Goal: Communication & Community: Answer question/provide support

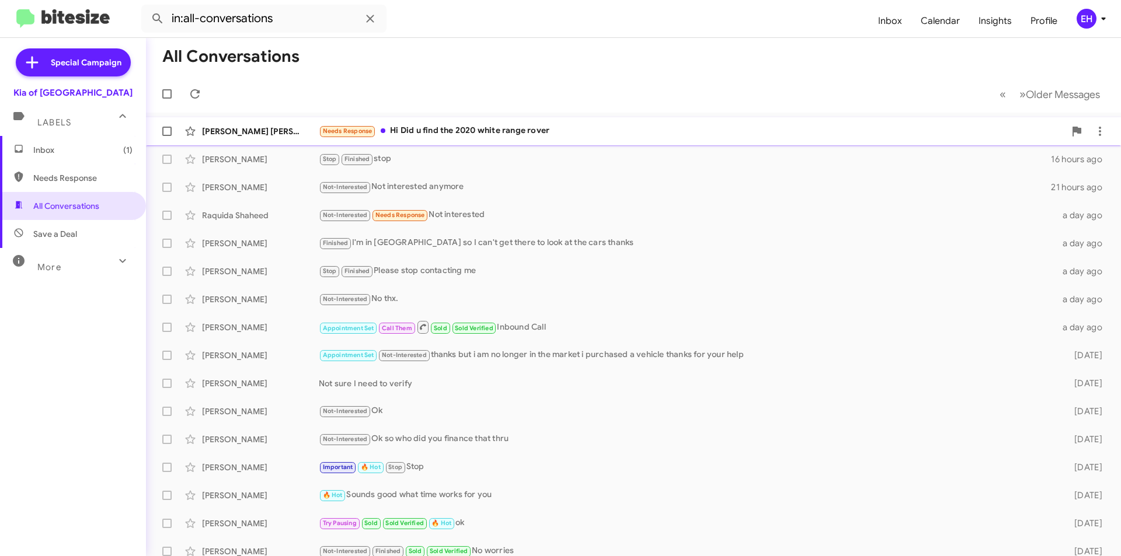
click at [478, 130] on div "Needs Response Hi Did u find the 2020 white range rover" at bounding box center [692, 130] width 746 height 13
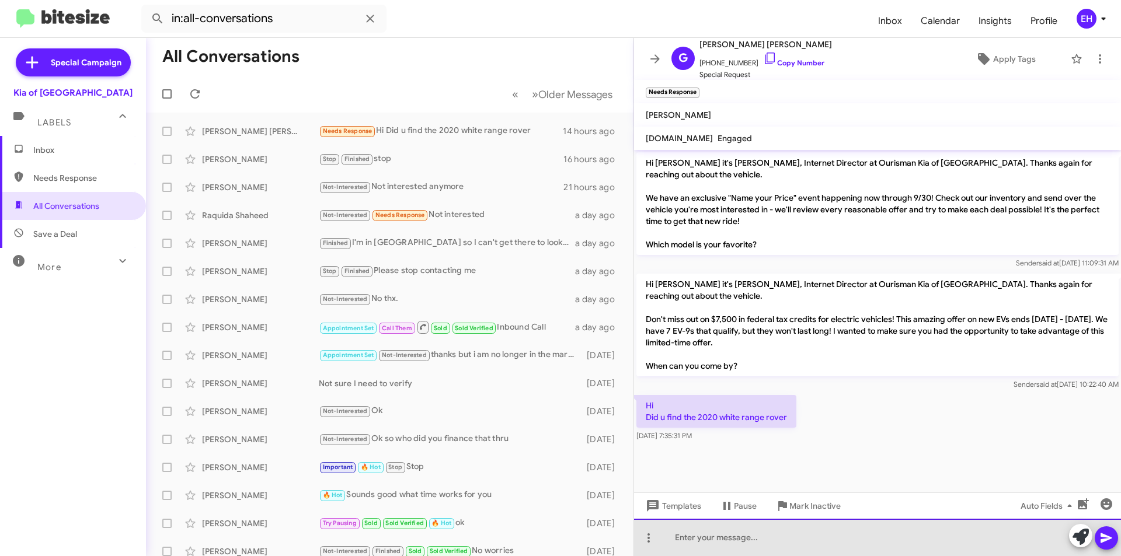
click at [732, 539] on div at bounding box center [877, 537] width 487 height 37
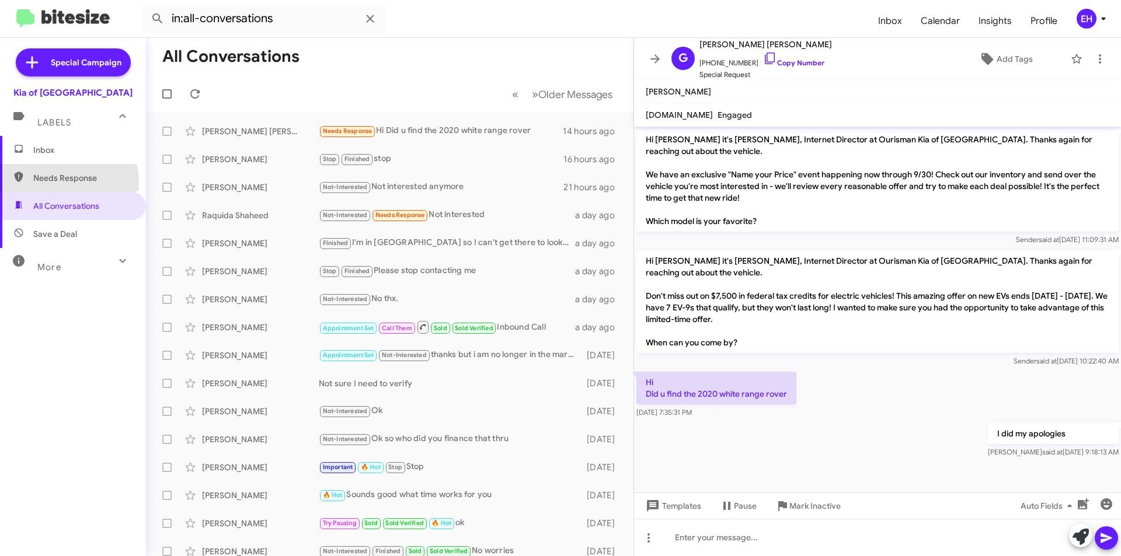
click at [50, 182] on span "Needs Response" at bounding box center [82, 178] width 99 height 12
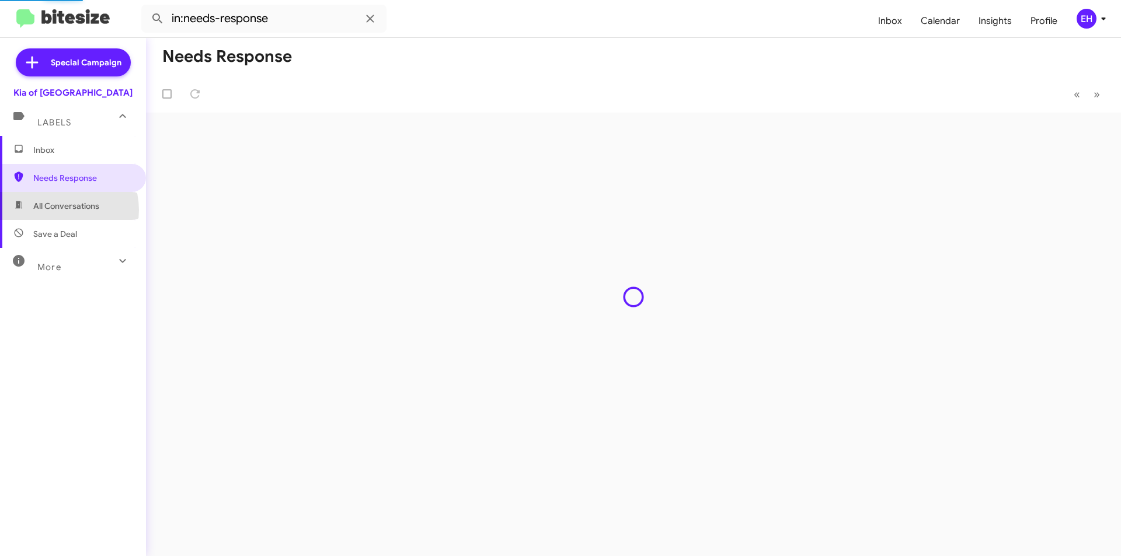
click at [57, 210] on span "All Conversations" at bounding box center [66, 206] width 66 height 12
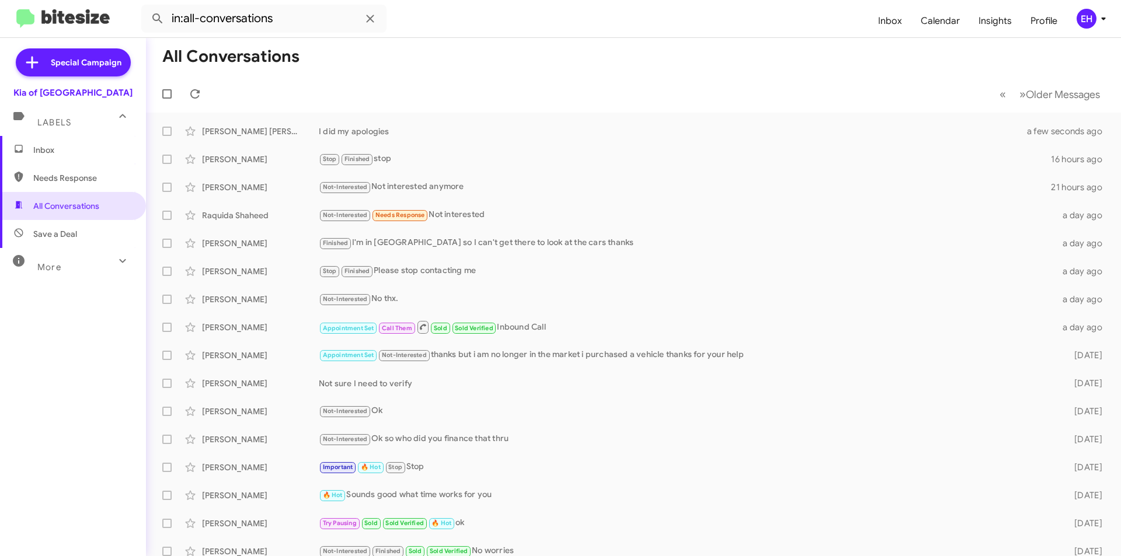
click at [46, 183] on span "Needs Response" at bounding box center [82, 178] width 99 height 12
type input "in:needs-response"
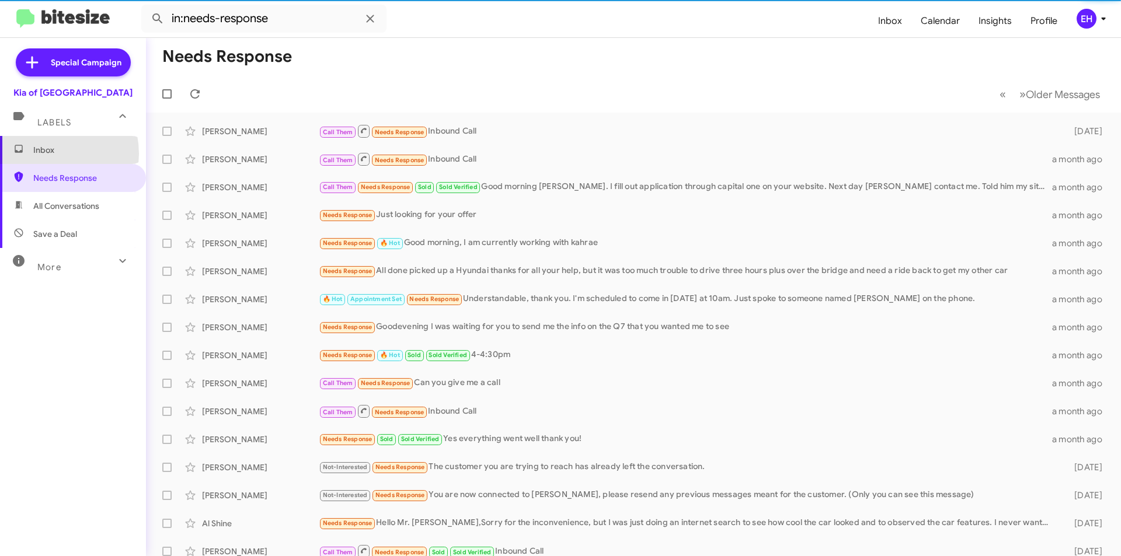
click at [47, 154] on span "Inbox" at bounding box center [82, 150] width 99 height 12
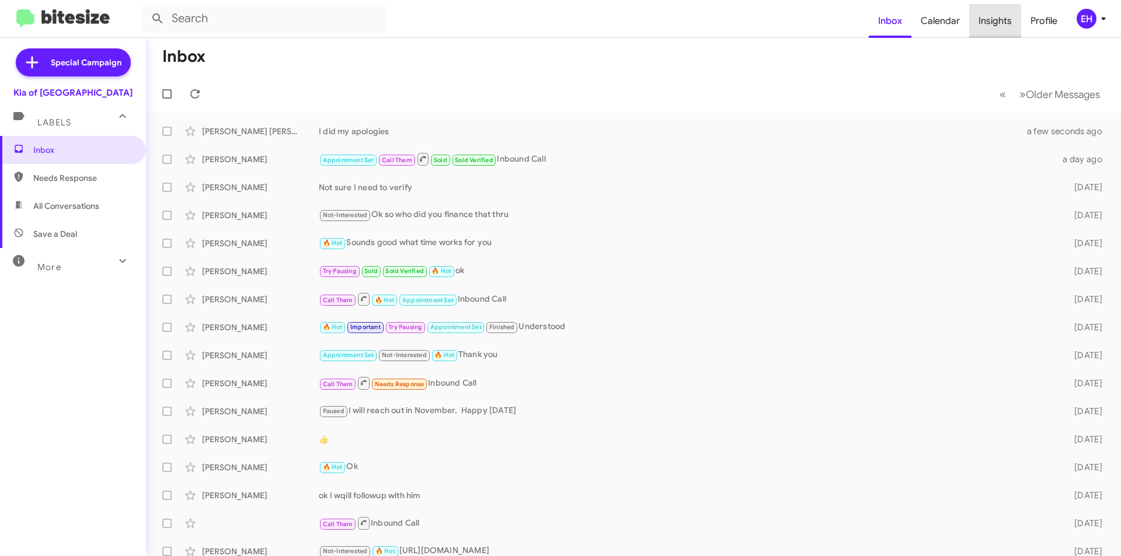
click at [983, 22] on span "Insights" at bounding box center [995, 21] width 52 height 34
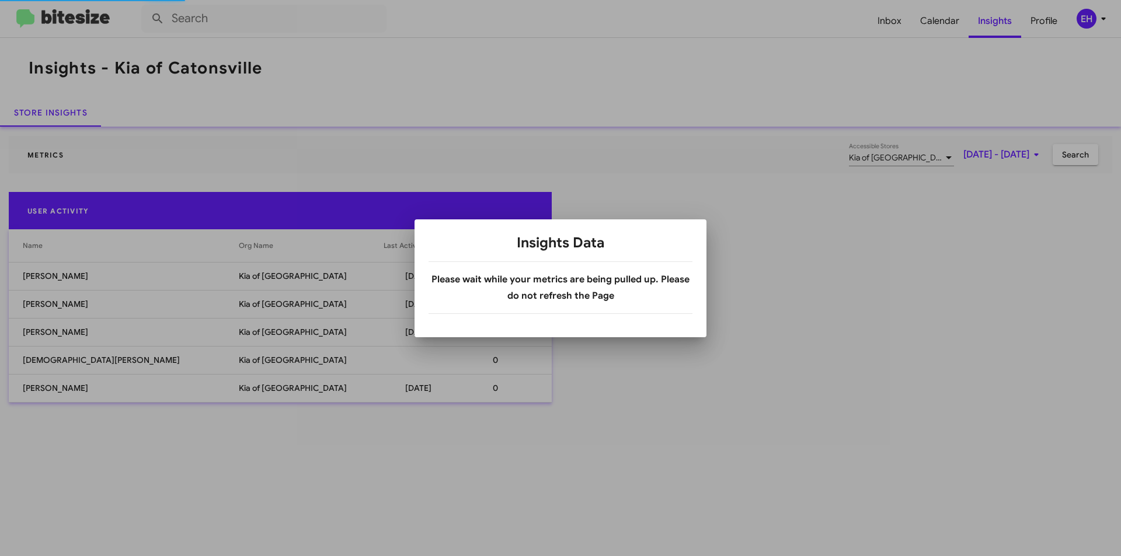
click at [501, 287] on h3 "Please wait while your metrics are being pulled up. Please do not refresh the P…" at bounding box center [561, 287] width 264 height 33
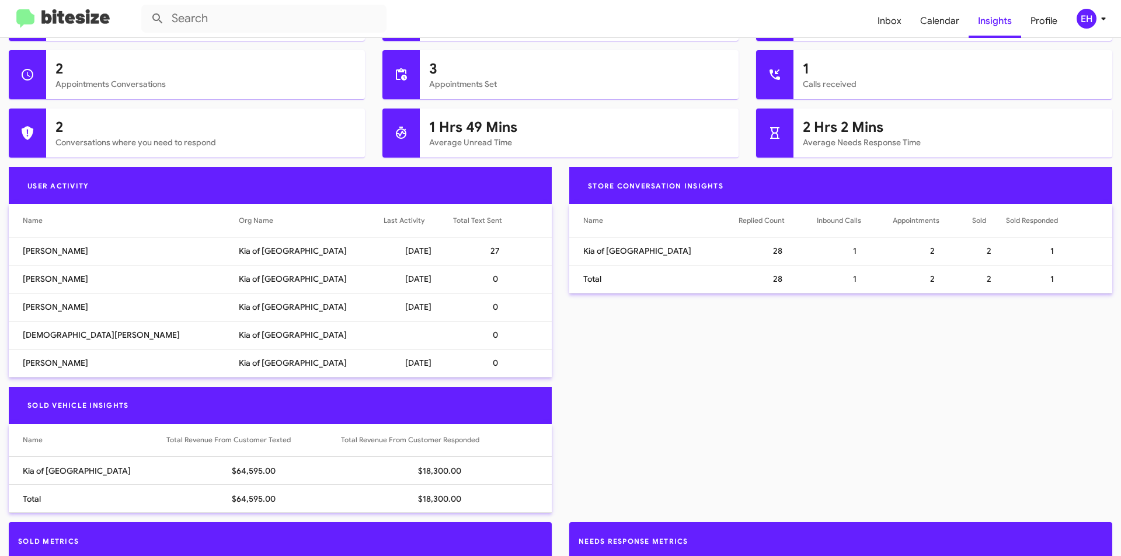
scroll to position [369, 0]
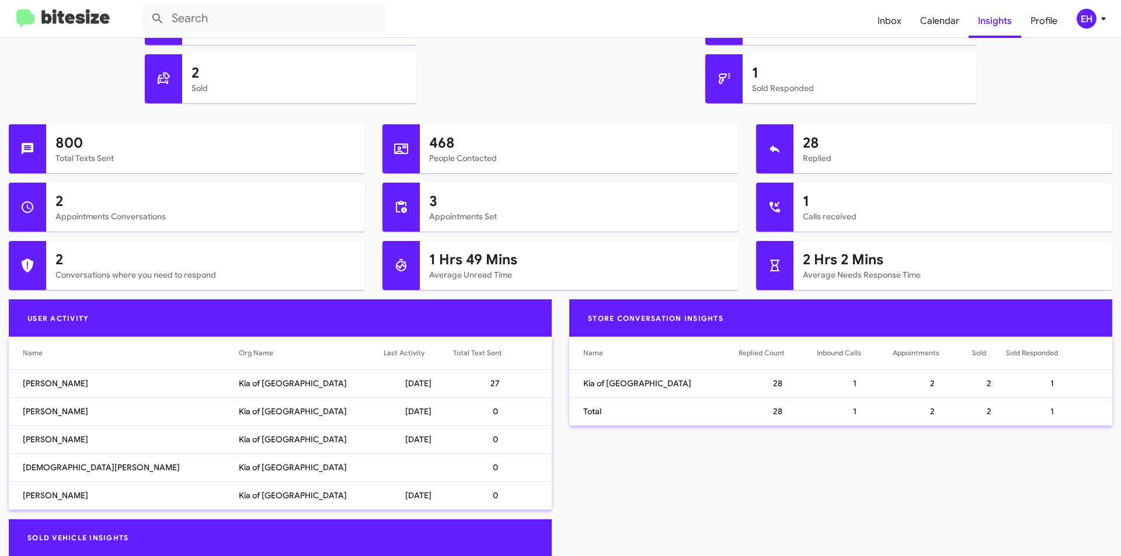
drag, startPoint x: 446, startPoint y: 263, endPoint x: 910, endPoint y: 253, distance: 463.7
click at [447, 263] on h1 "1 Hrs 49 Mins" at bounding box center [579, 259] width 300 height 19
click at [856, 263] on h1 "2 Hrs 2 Mins" at bounding box center [953, 259] width 300 height 19
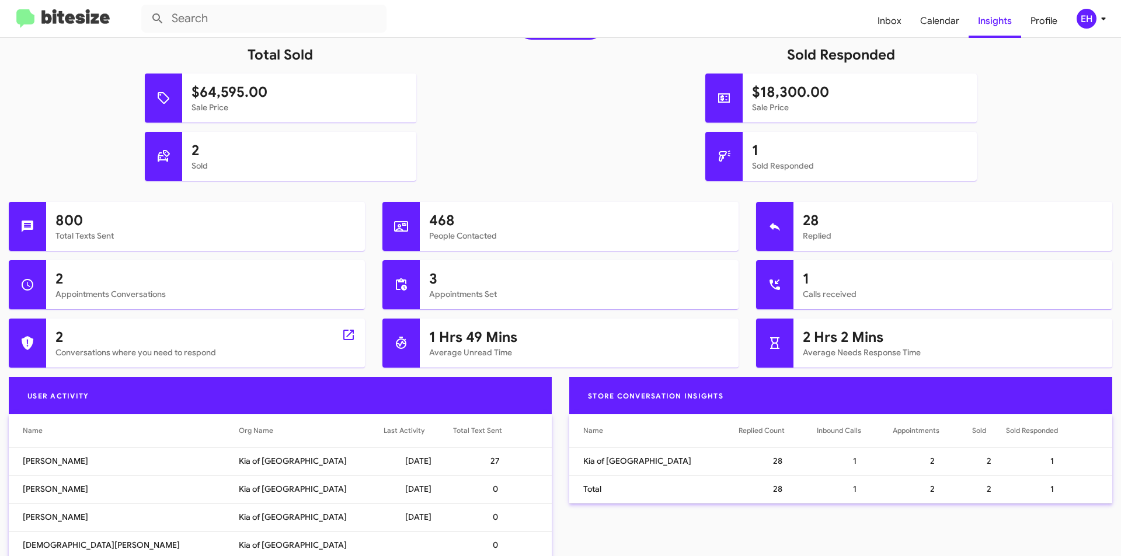
scroll to position [292, 0]
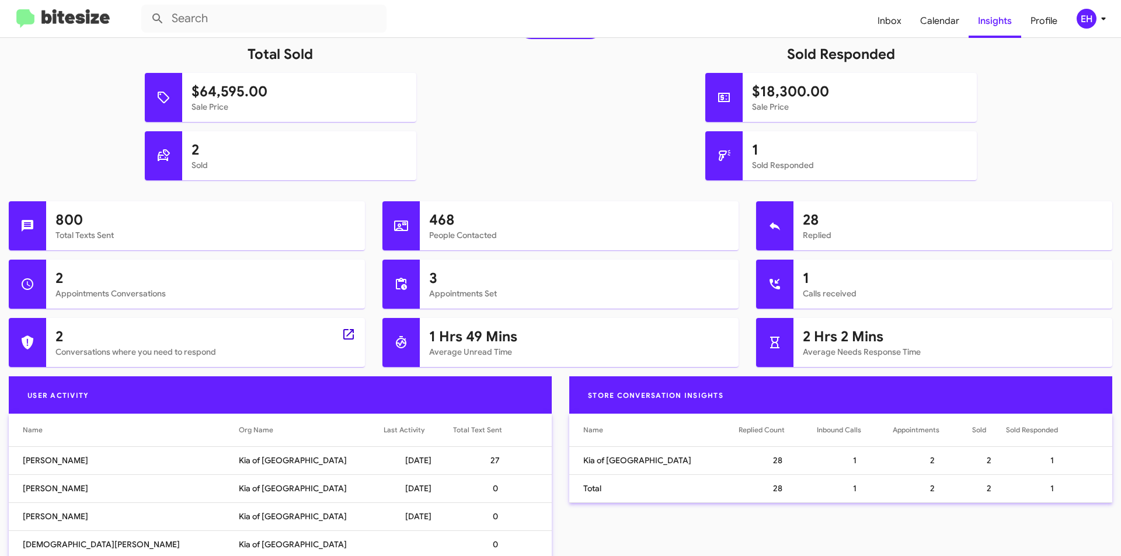
click at [351, 331] on icon at bounding box center [348, 334] width 11 height 11
type input "in:needs-response"
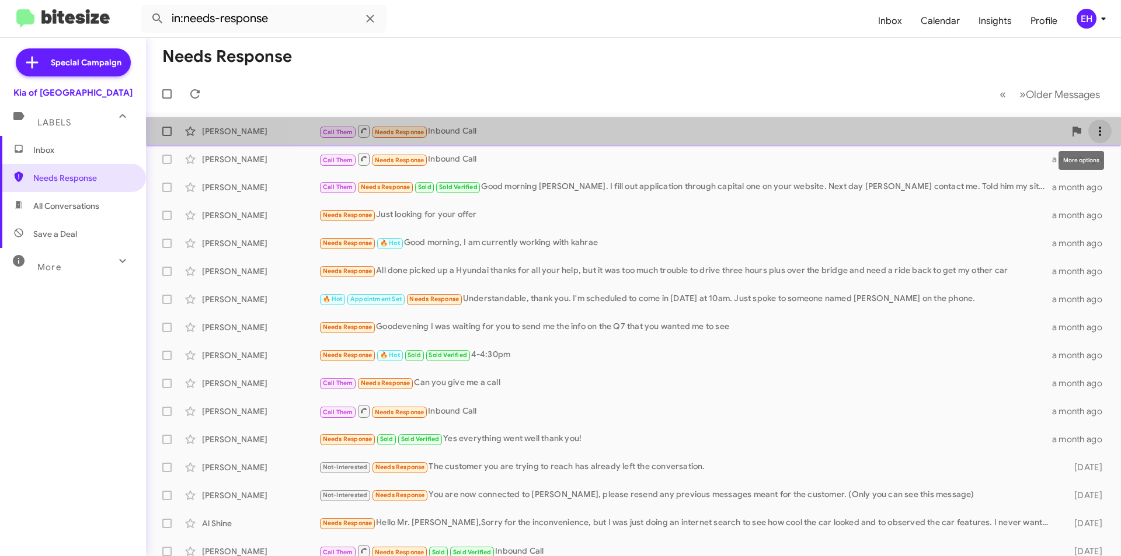
click at [1093, 128] on icon at bounding box center [1100, 131] width 14 height 14
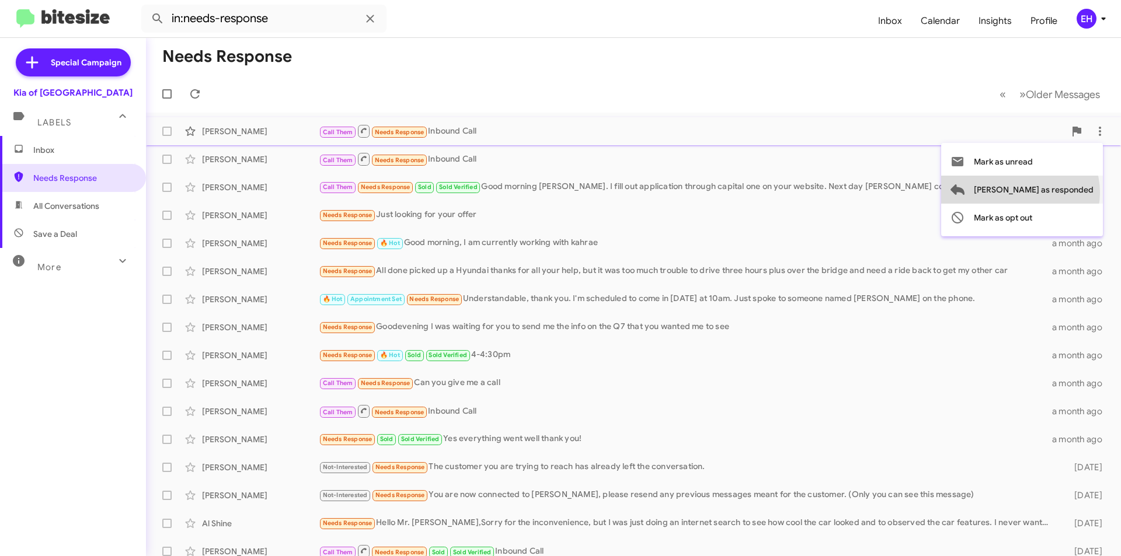
click at [1067, 193] on span "[PERSON_NAME] as responded" at bounding box center [1034, 190] width 120 height 28
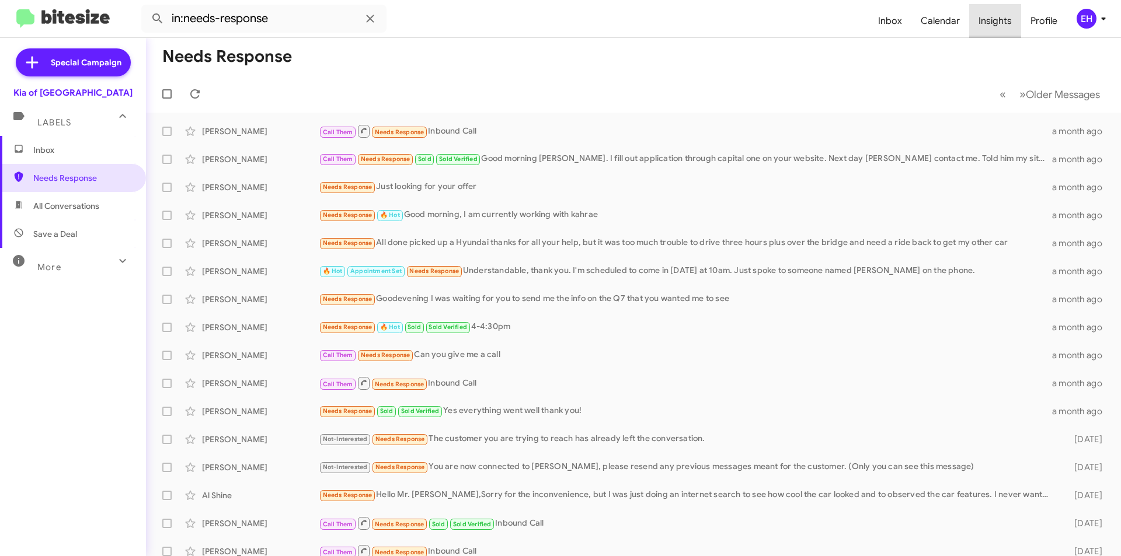
click at [1005, 22] on span "Insights" at bounding box center [995, 21] width 52 height 34
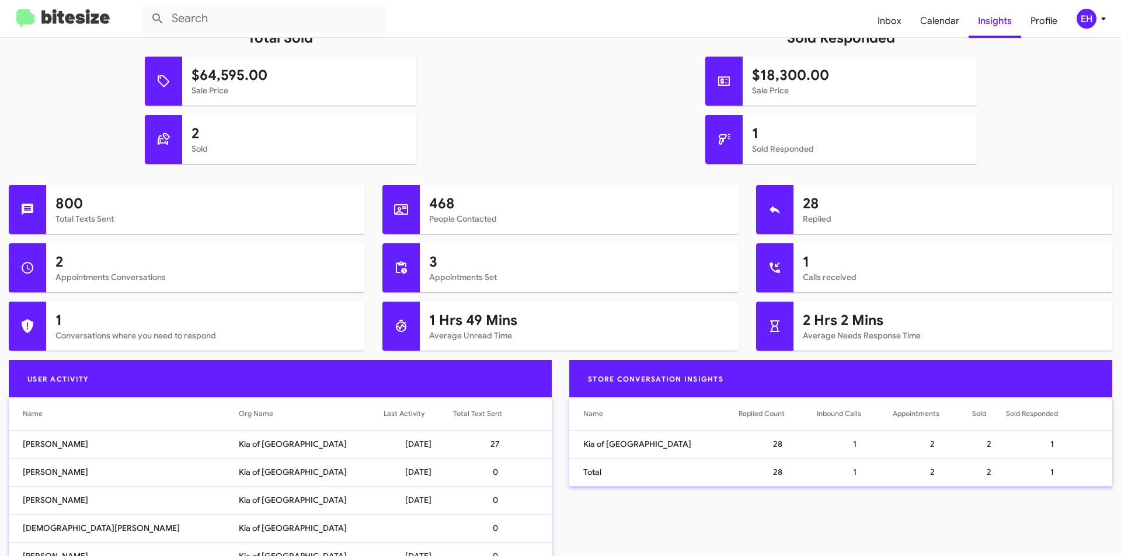
scroll to position [252, 0]
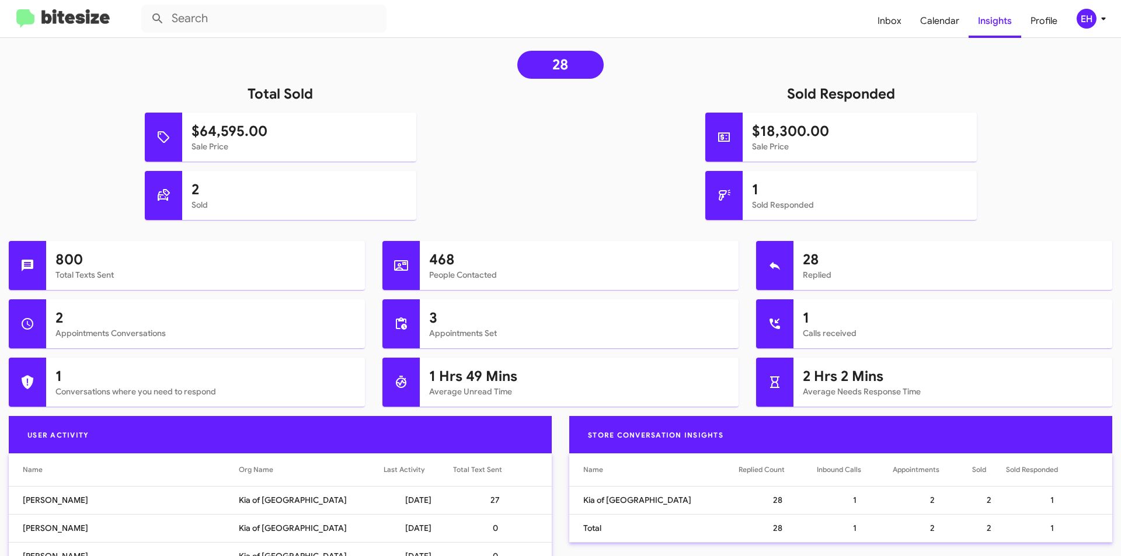
click at [42, 20] on img at bounding box center [62, 18] width 93 height 19
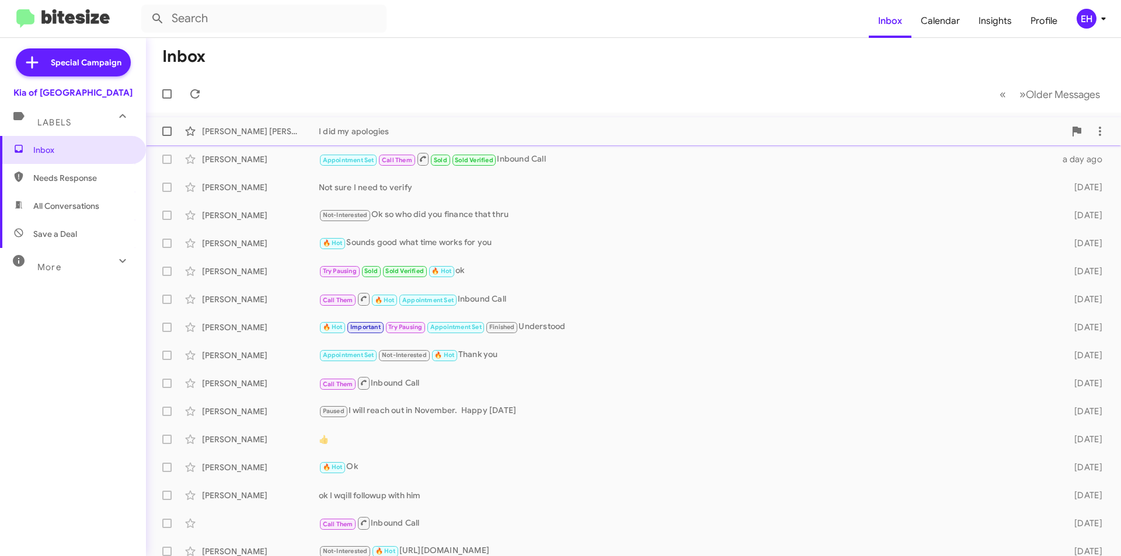
click at [374, 132] on div "I did my apologies" at bounding box center [692, 132] width 746 height 12
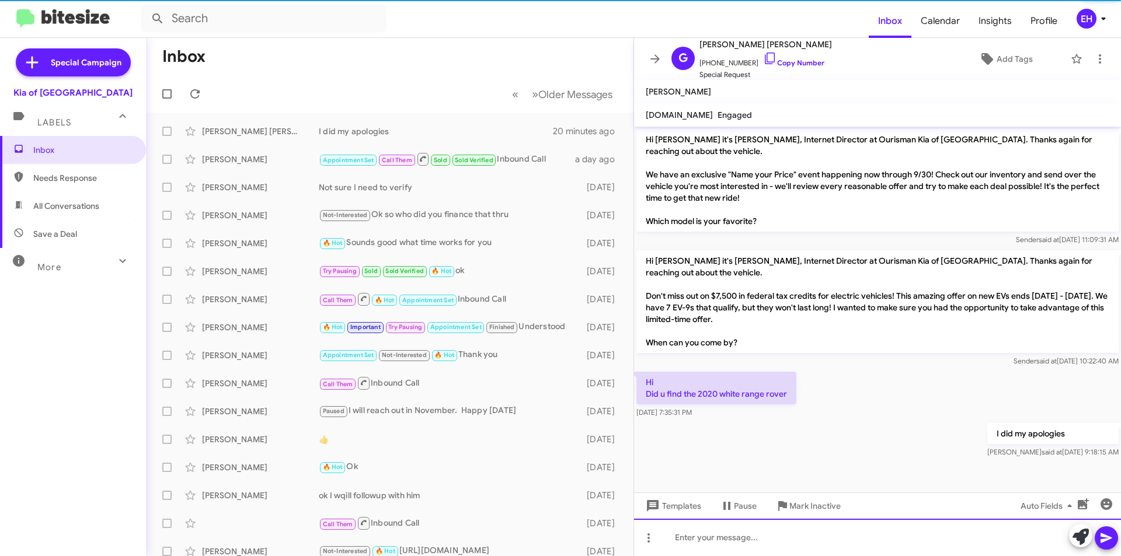
click at [754, 528] on div at bounding box center [877, 537] width 487 height 37
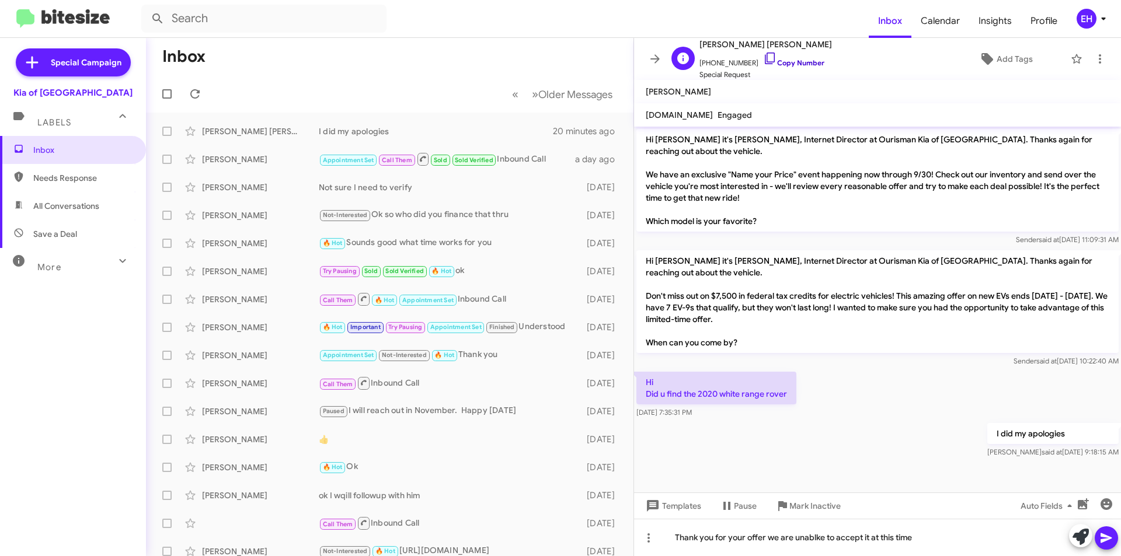
click at [787, 61] on link "Copy Number" at bounding box center [793, 62] width 61 height 9
click at [985, 540] on div "Thank you for your offer we are unablke to accept it at this time" at bounding box center [877, 537] width 487 height 37
click at [1113, 532] on button at bounding box center [1106, 538] width 23 height 23
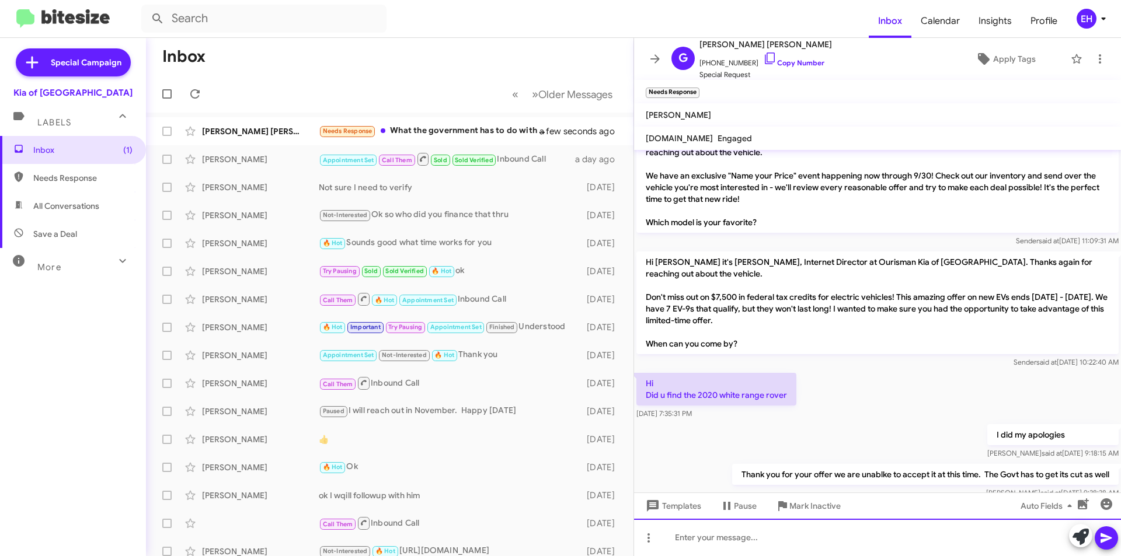
scroll to position [112, 0]
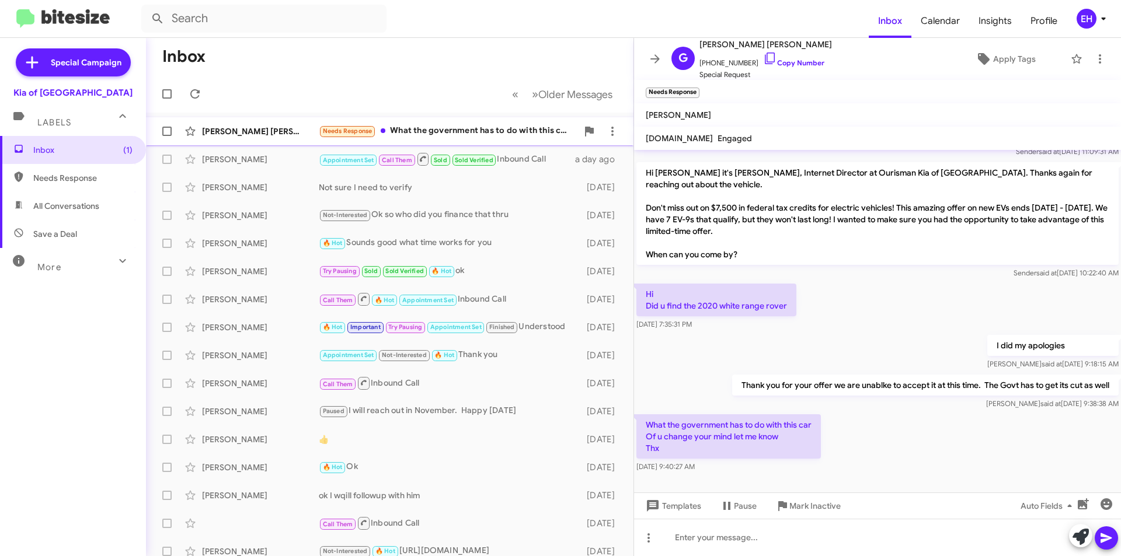
click at [440, 135] on div "Needs Response What the government has to do with this car Of u change your min…" at bounding box center [448, 130] width 259 height 13
click at [768, 543] on div at bounding box center [877, 537] width 487 height 37
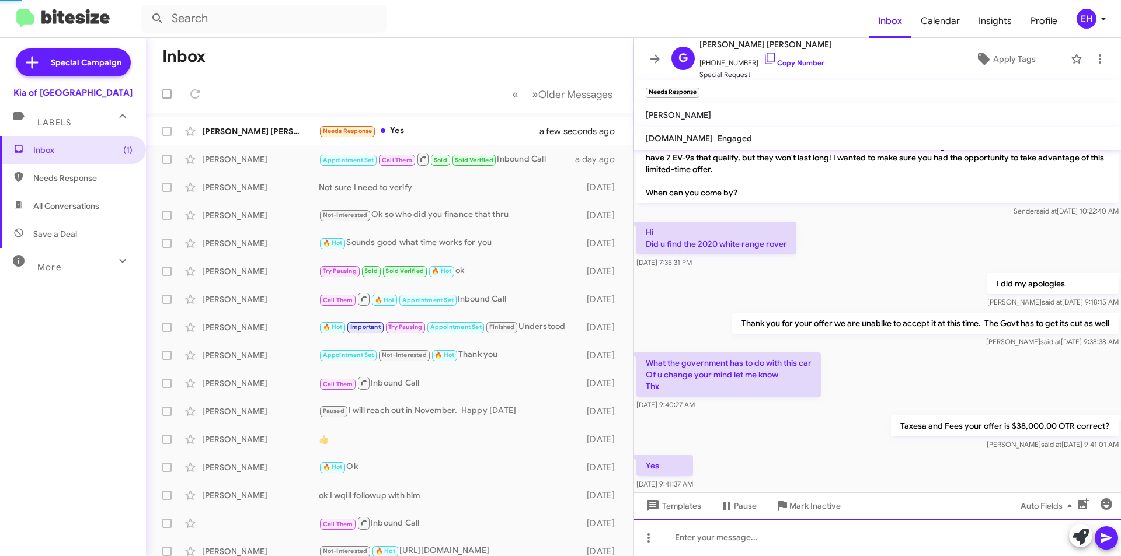
scroll to position [239, 0]
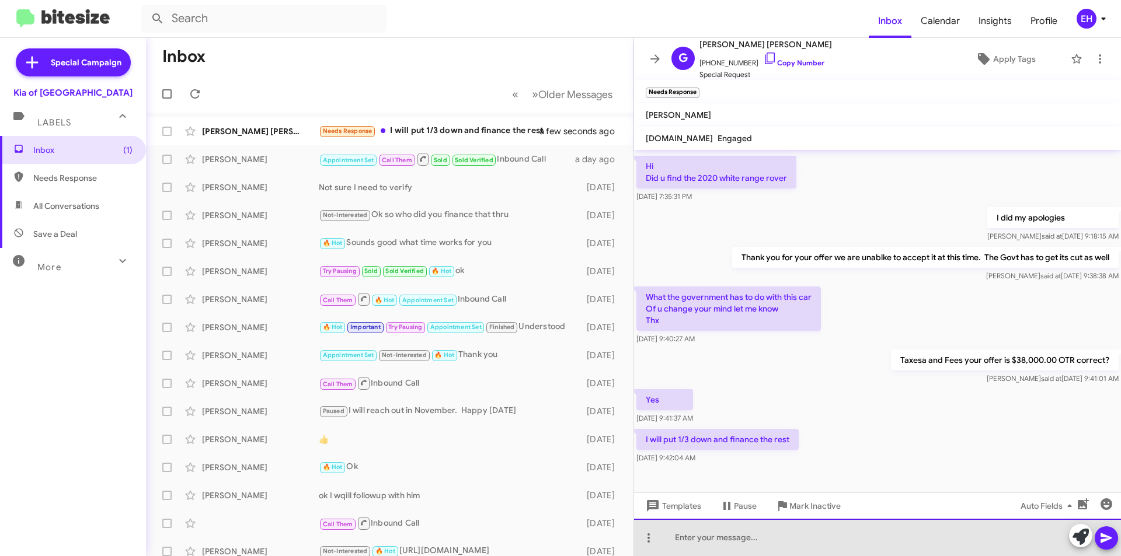
click at [789, 524] on div at bounding box center [877, 537] width 487 height 37
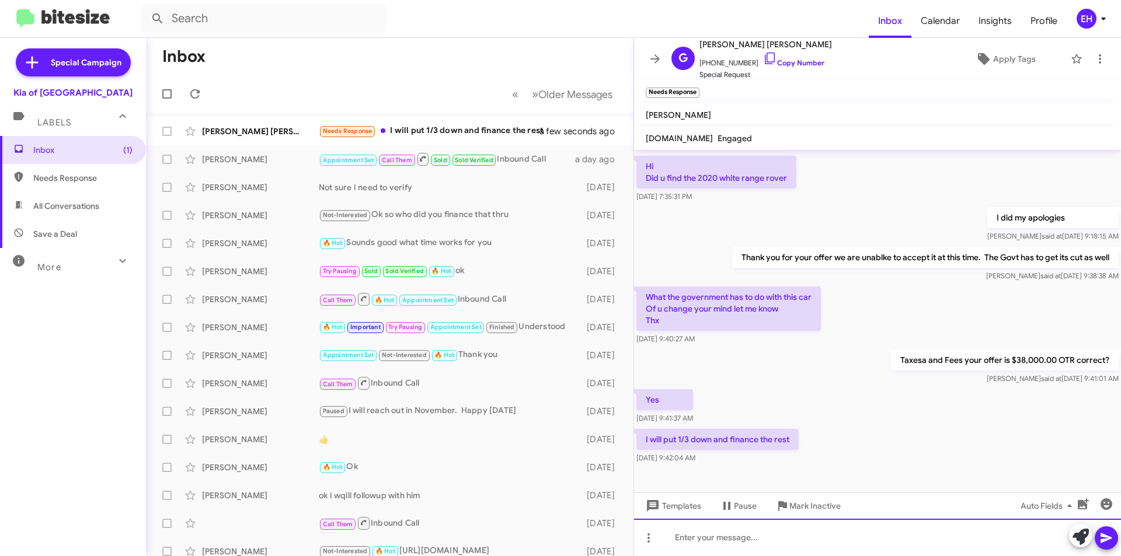
click at [785, 531] on div at bounding box center [877, 537] width 487 height 37
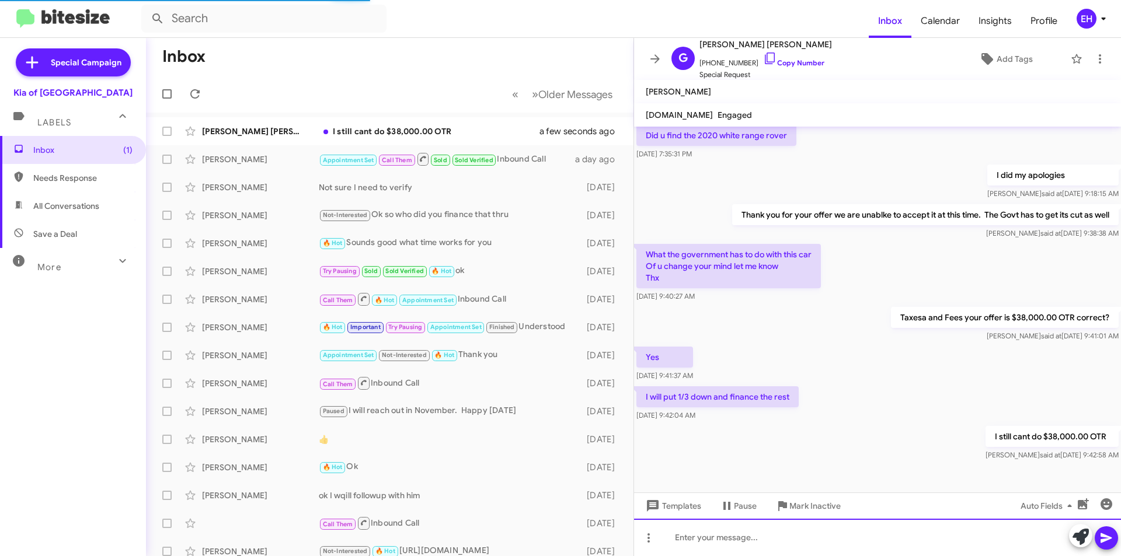
scroll to position [259, 0]
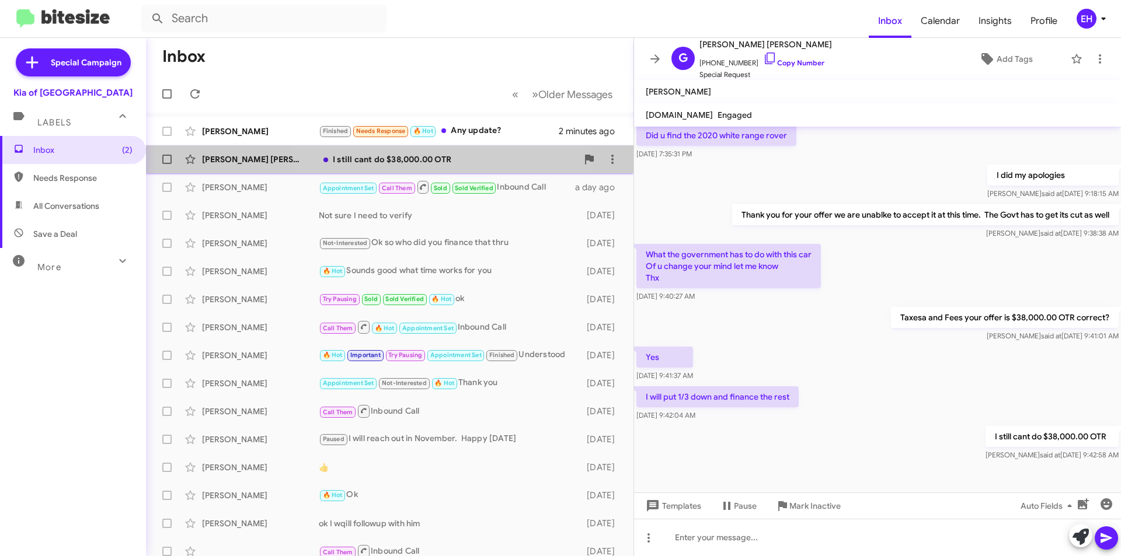
click at [412, 155] on div "I still cant do $38,000.00 OTR" at bounding box center [448, 160] width 259 height 12
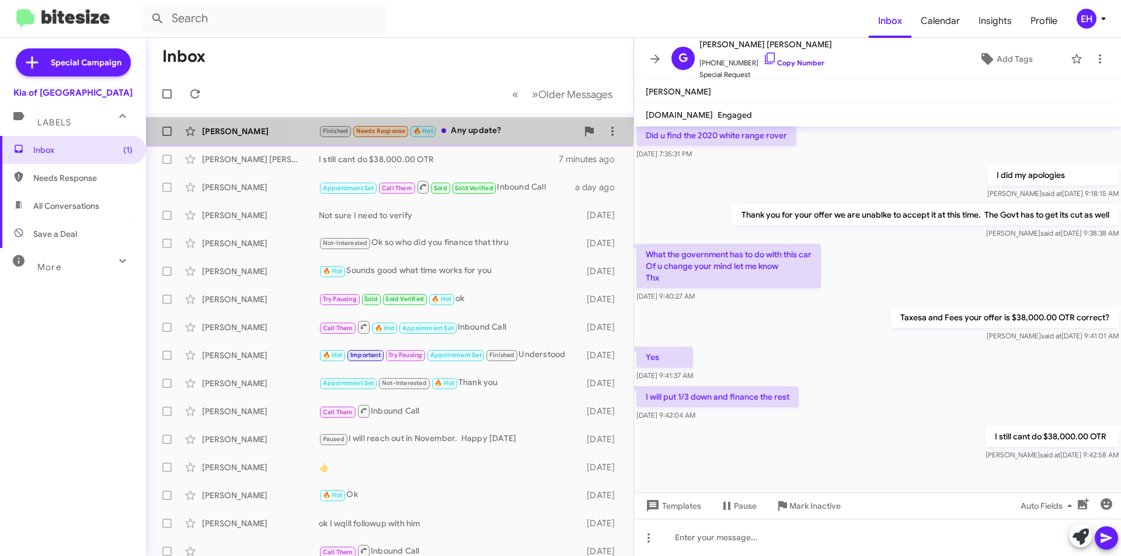
click at [480, 133] on div "Finished Needs Response 🔥 Hot Any update?" at bounding box center [448, 130] width 259 height 13
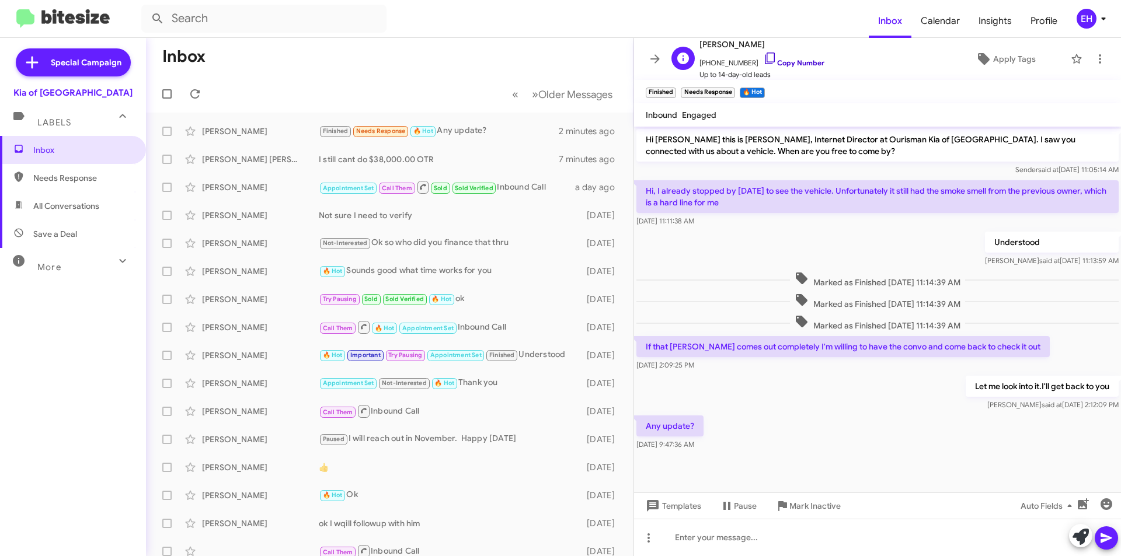
click at [796, 62] on link "Copy Number" at bounding box center [793, 62] width 61 height 9
click at [807, 548] on div at bounding box center [877, 537] width 487 height 37
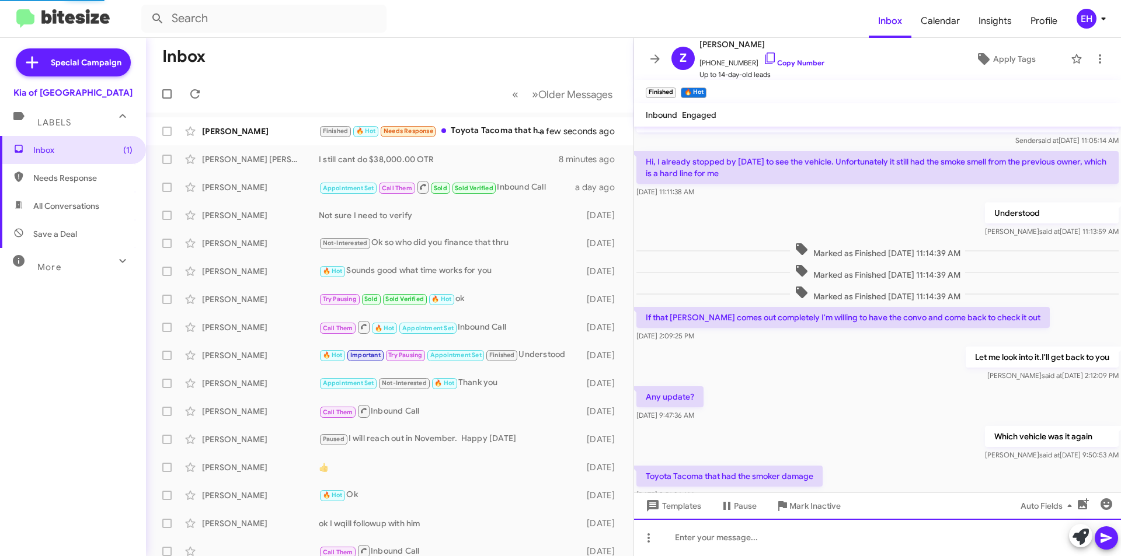
scroll to position [72, 0]
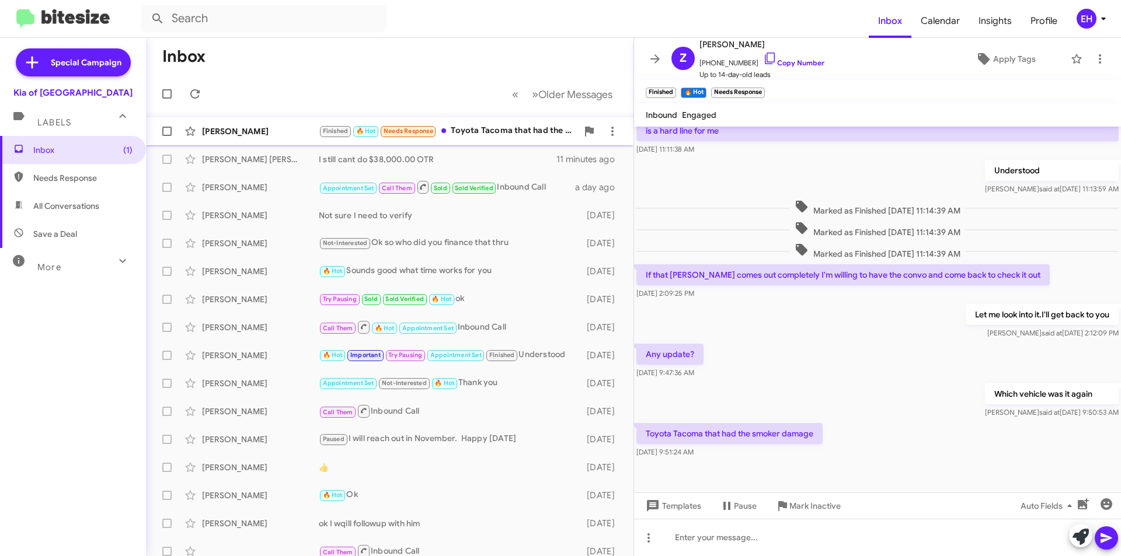
click at [515, 132] on div "Finished 🔥 Hot Needs Response Toyota Tacoma that had the smoker damage" at bounding box center [448, 130] width 259 height 13
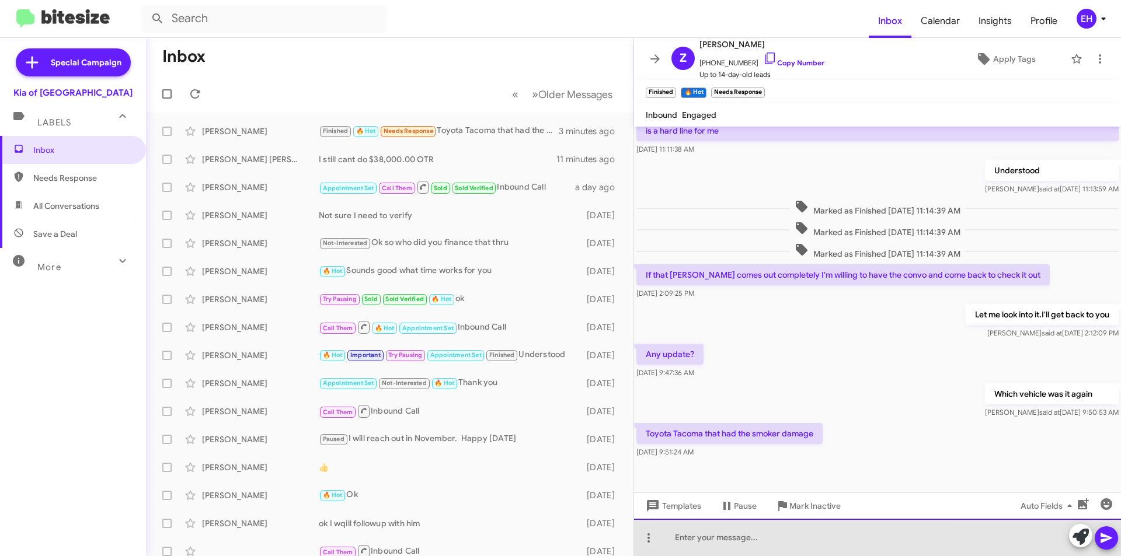
click at [815, 556] on div at bounding box center [877, 537] width 487 height 37
click at [806, 538] on div at bounding box center [877, 537] width 487 height 37
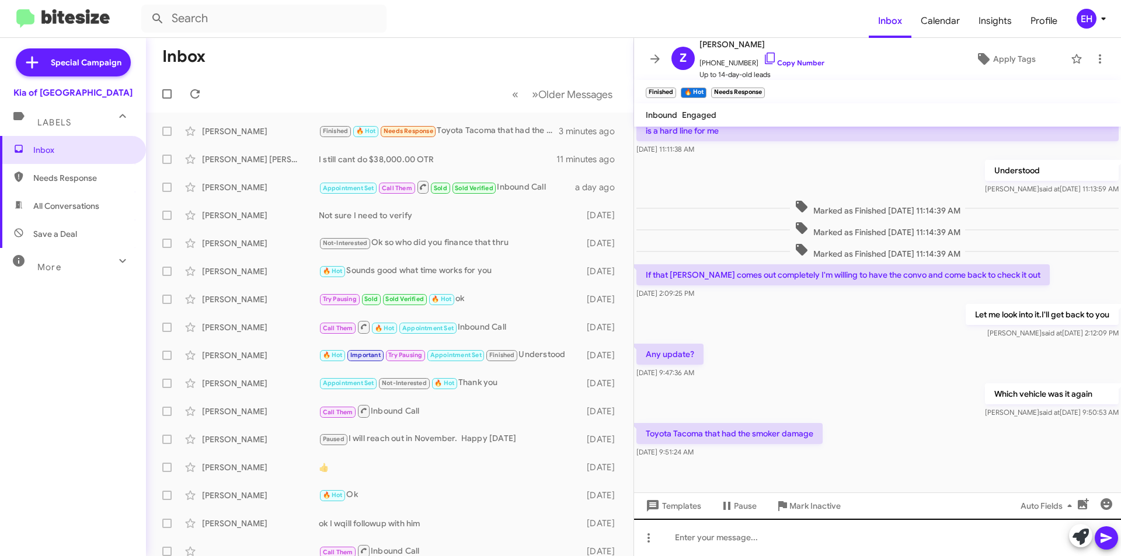
scroll to position [117, 0]
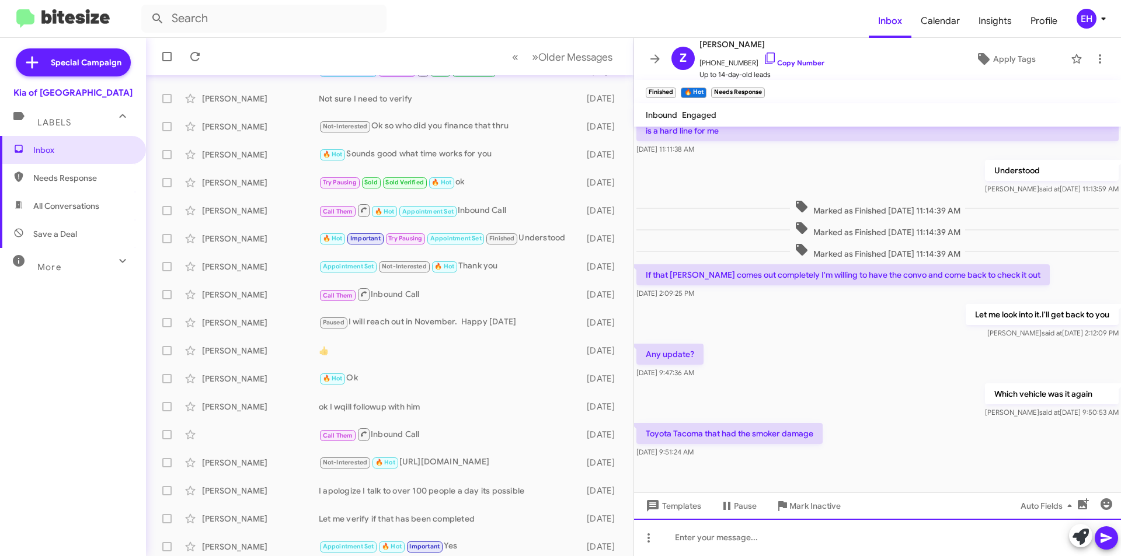
click at [761, 541] on div at bounding box center [877, 537] width 487 height 37
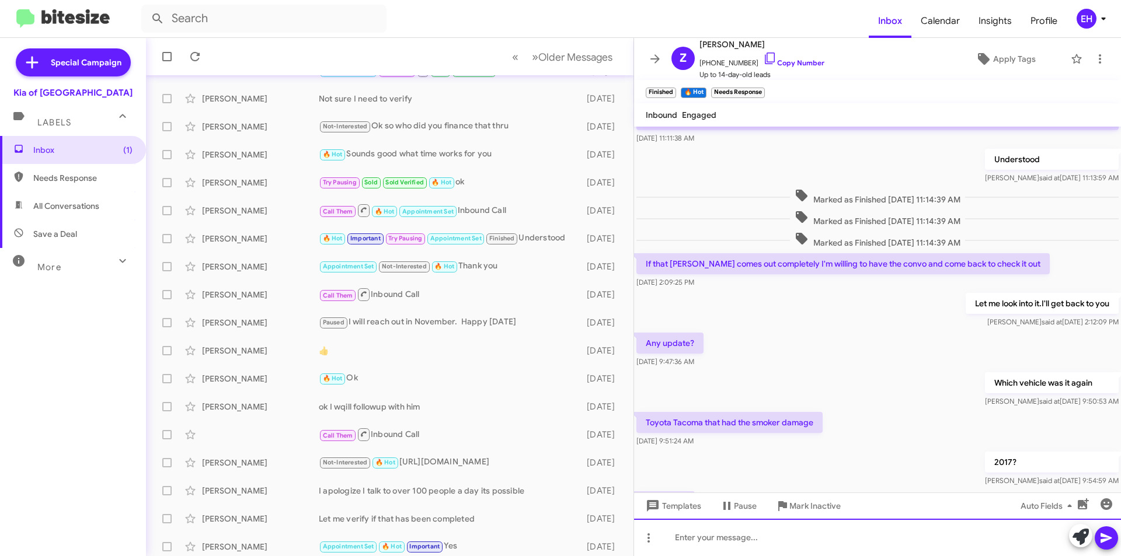
scroll to position [157, 0]
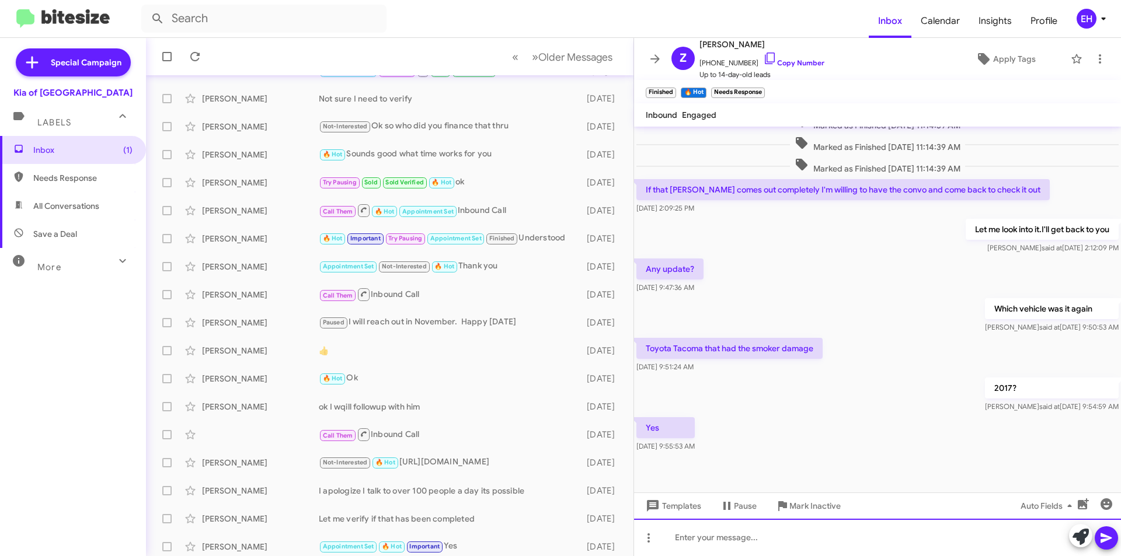
drag, startPoint x: 746, startPoint y: 531, endPoint x: 776, endPoint y: 555, distance: 39.1
click at [747, 536] on div at bounding box center [877, 537] width 487 height 37
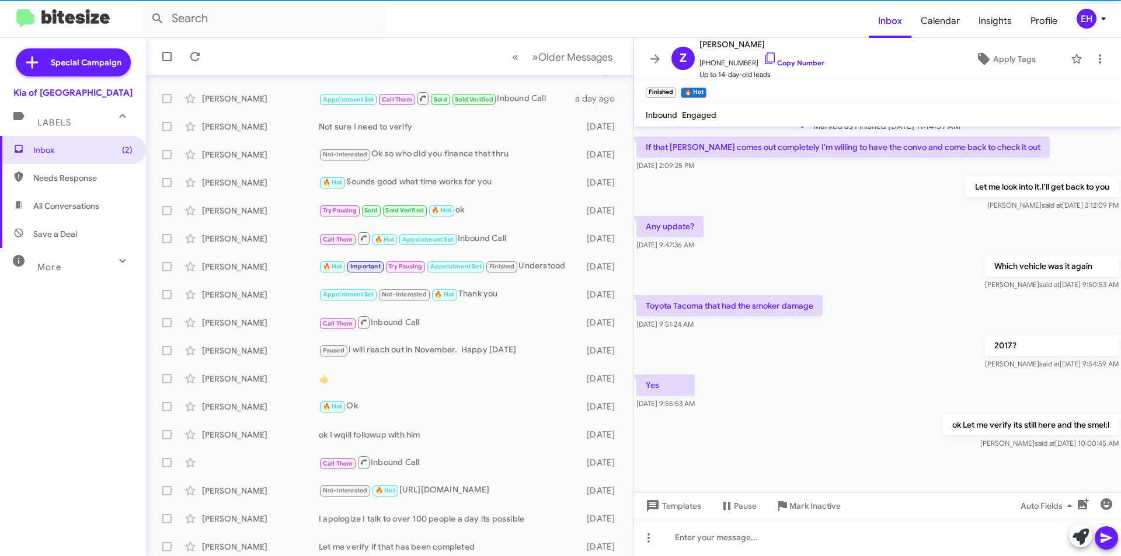
scroll to position [121, 0]
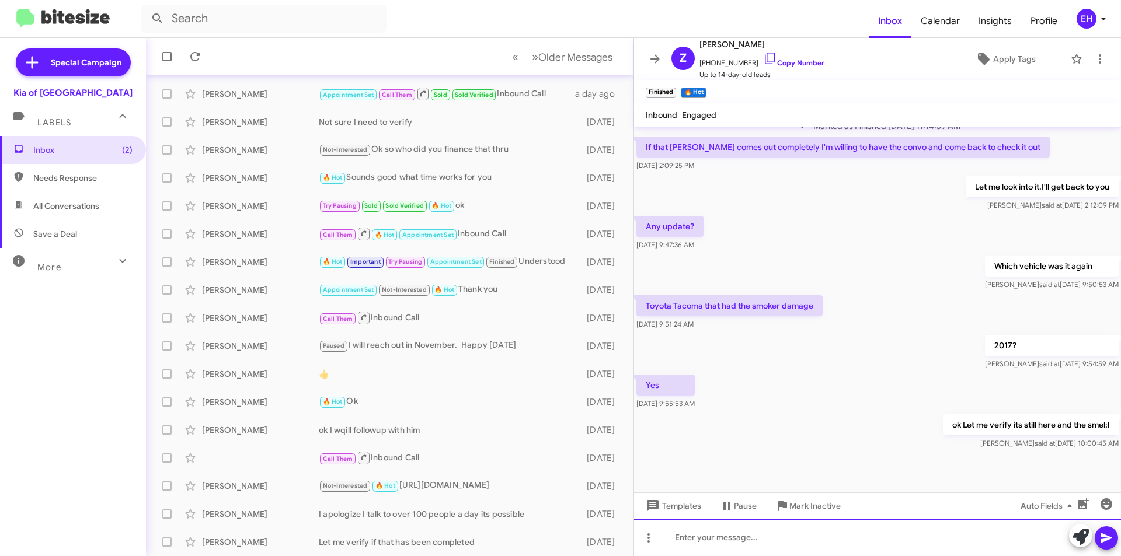
click at [729, 546] on div at bounding box center [877, 537] width 487 height 37
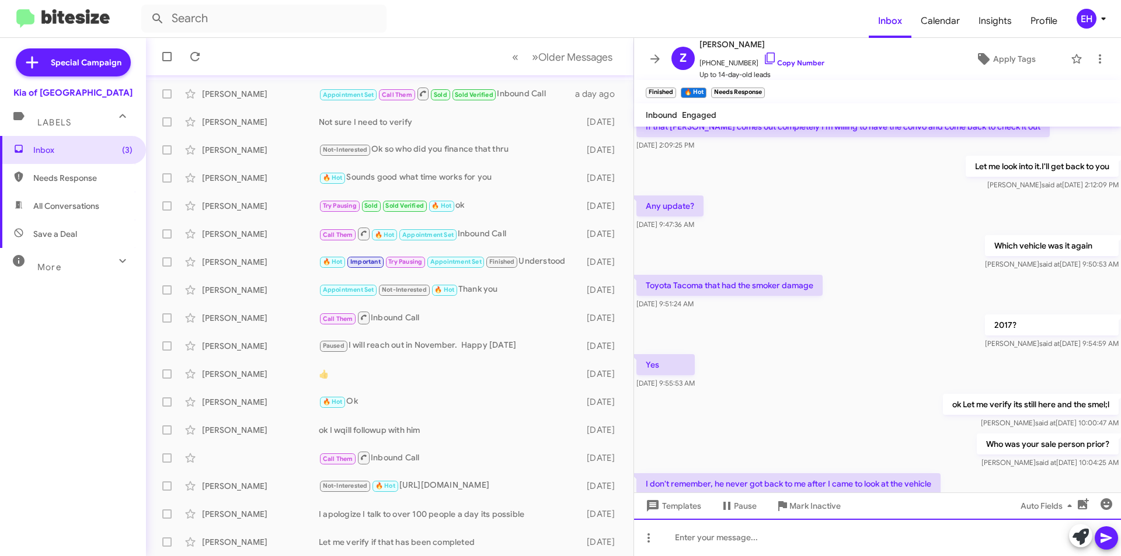
scroll to position [285, 0]
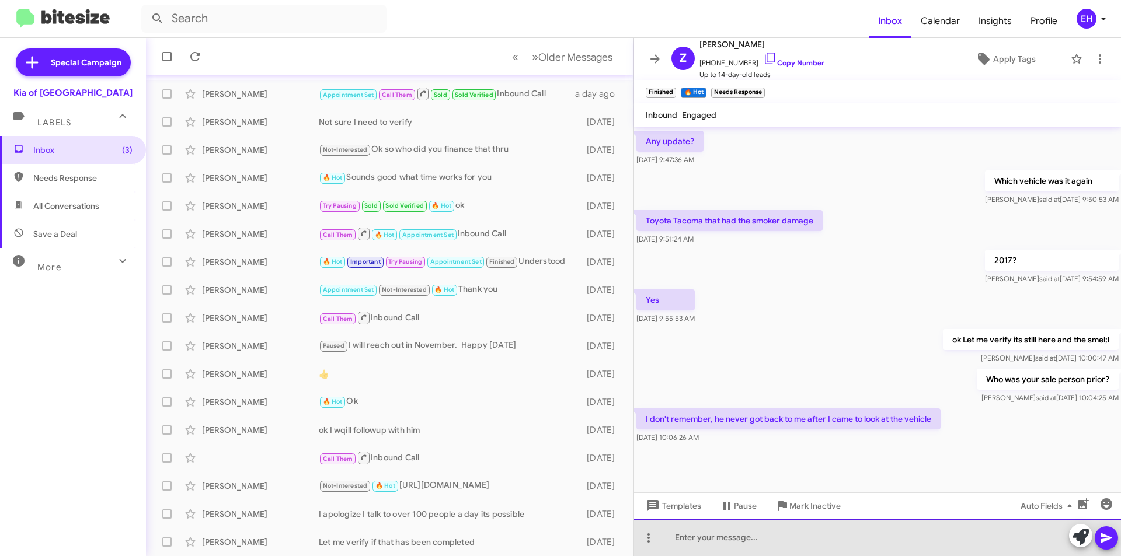
click at [822, 533] on div at bounding box center [877, 537] width 487 height 37
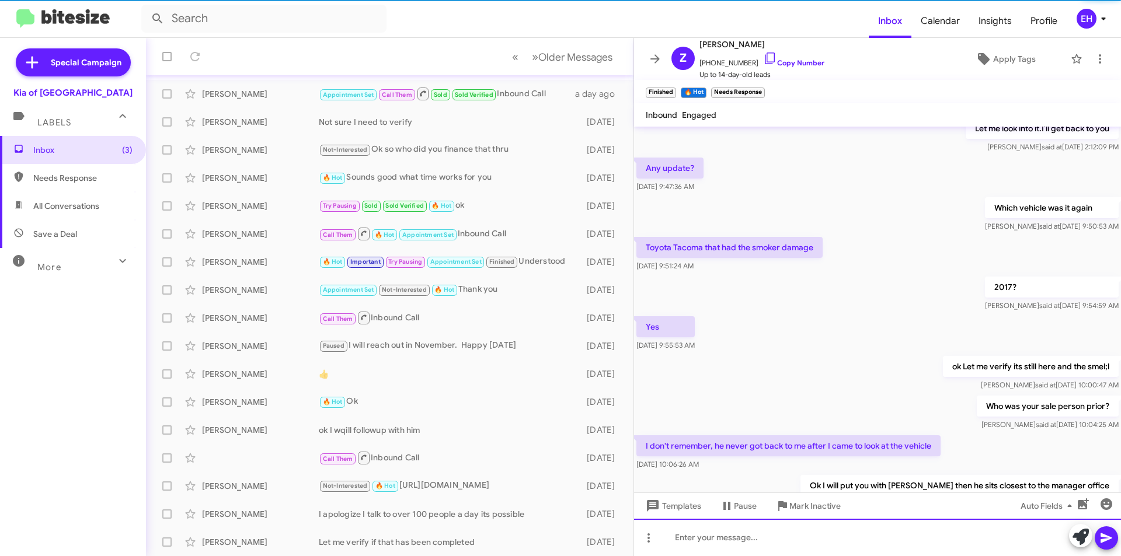
scroll to position [328, 0]
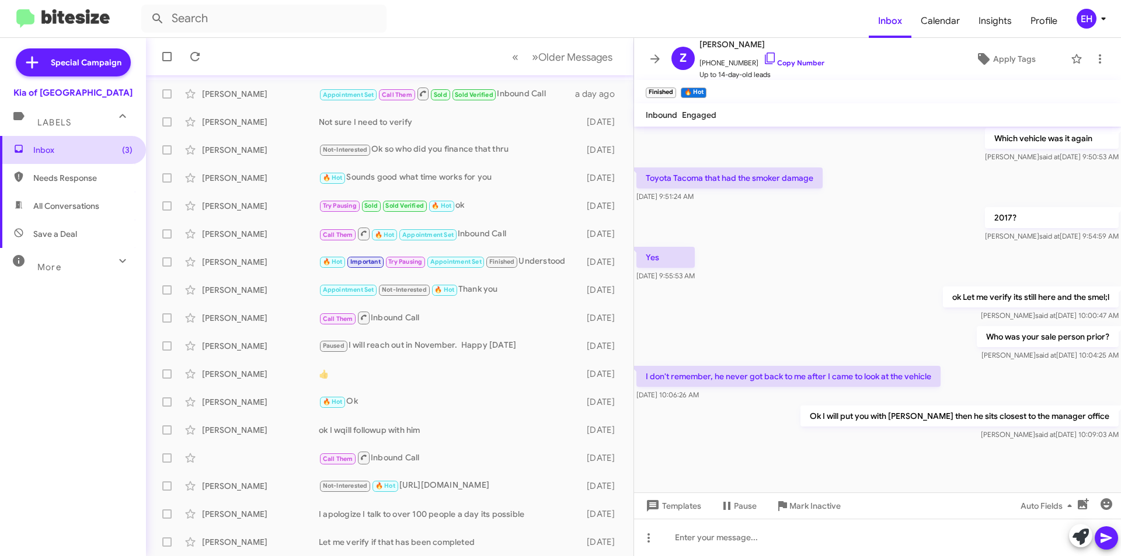
click at [65, 156] on span "Inbox (3)" at bounding box center [73, 150] width 146 height 28
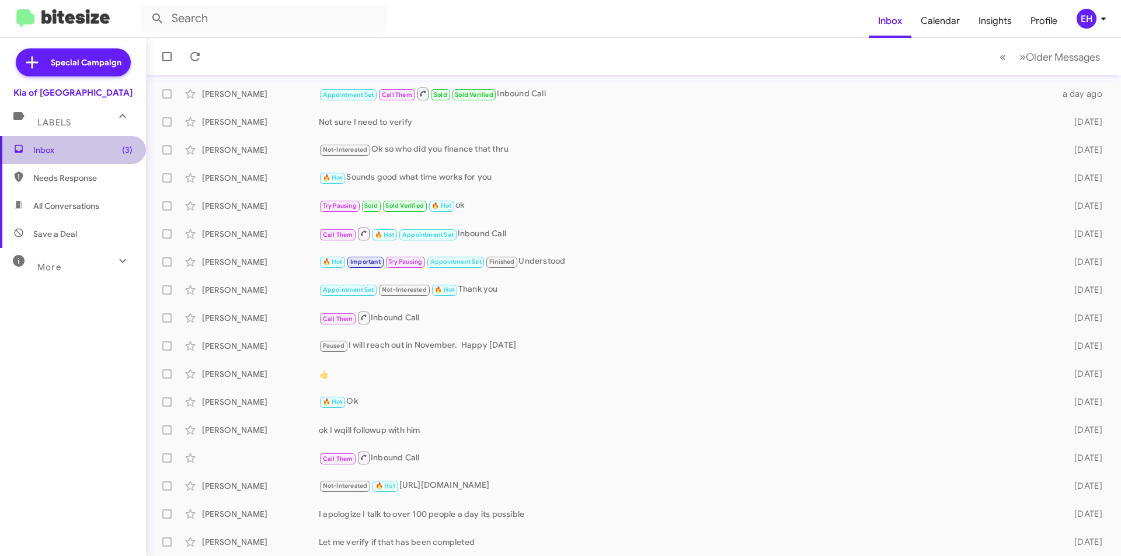
click at [89, 155] on span "Inbox (3)" at bounding box center [82, 150] width 99 height 12
click at [88, 155] on span "Inbox (3)" at bounding box center [82, 150] width 99 height 12
click at [64, 186] on span "Needs Response" at bounding box center [73, 178] width 146 height 28
type input "in:needs-response"
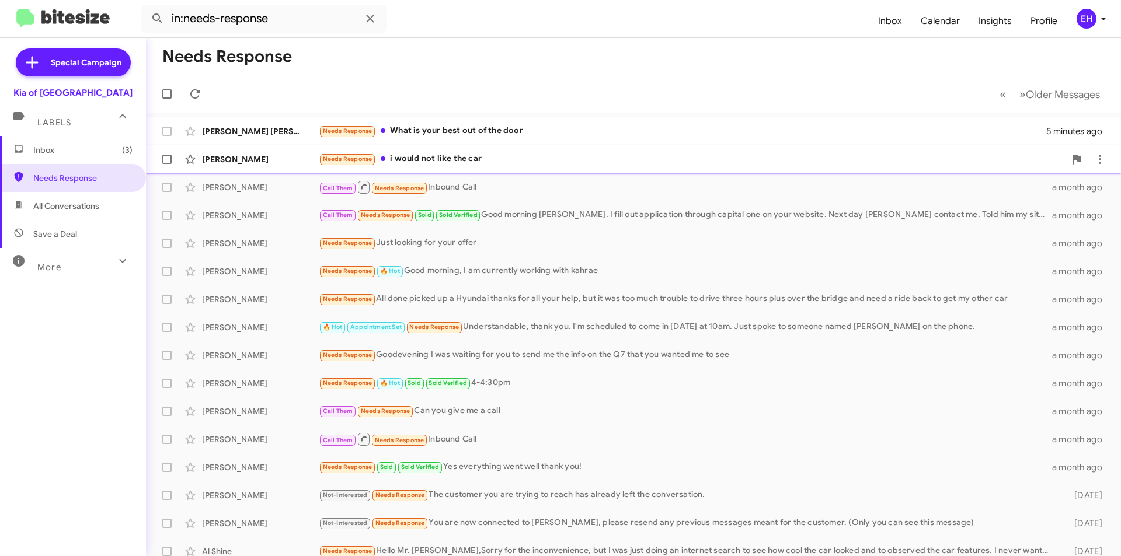
click at [472, 158] on div "Needs Response i would not like the car" at bounding box center [692, 158] width 746 height 13
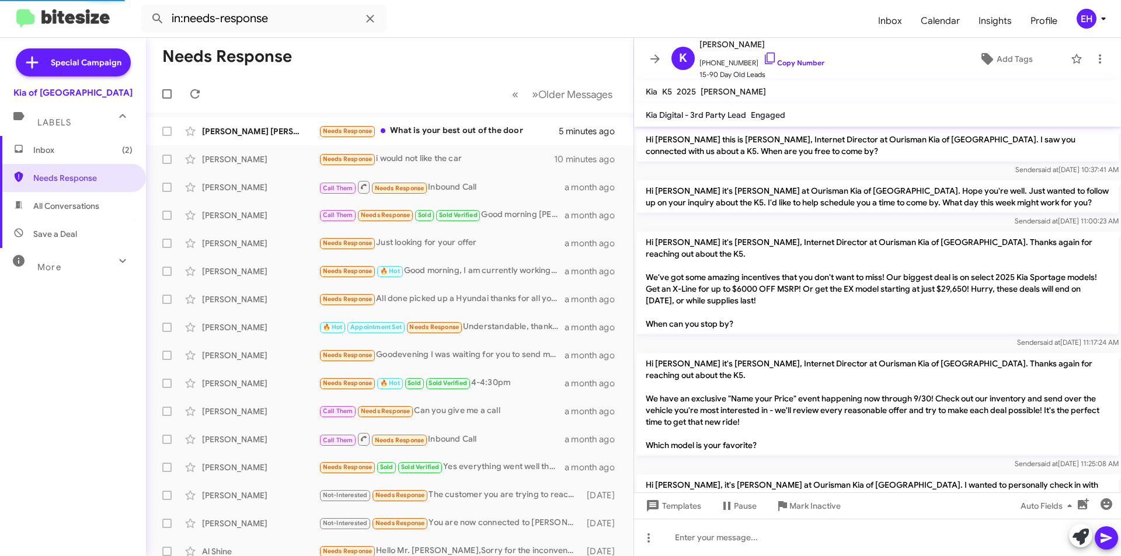
scroll to position [333, 0]
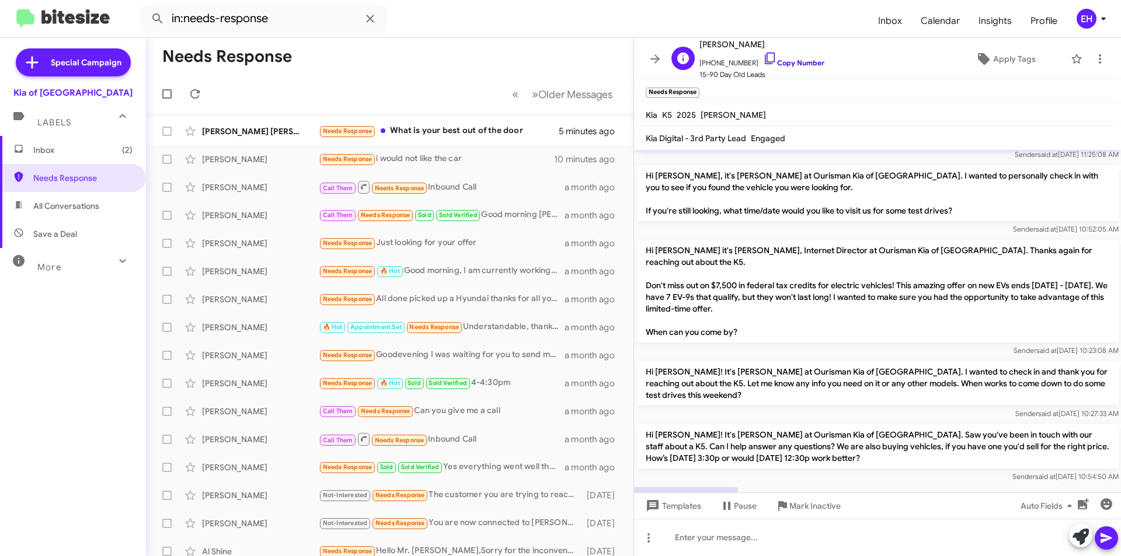
click at [792, 60] on link "Copy Number" at bounding box center [793, 62] width 61 height 9
click at [798, 506] on span "Mark Inactive" at bounding box center [814, 506] width 51 height 21
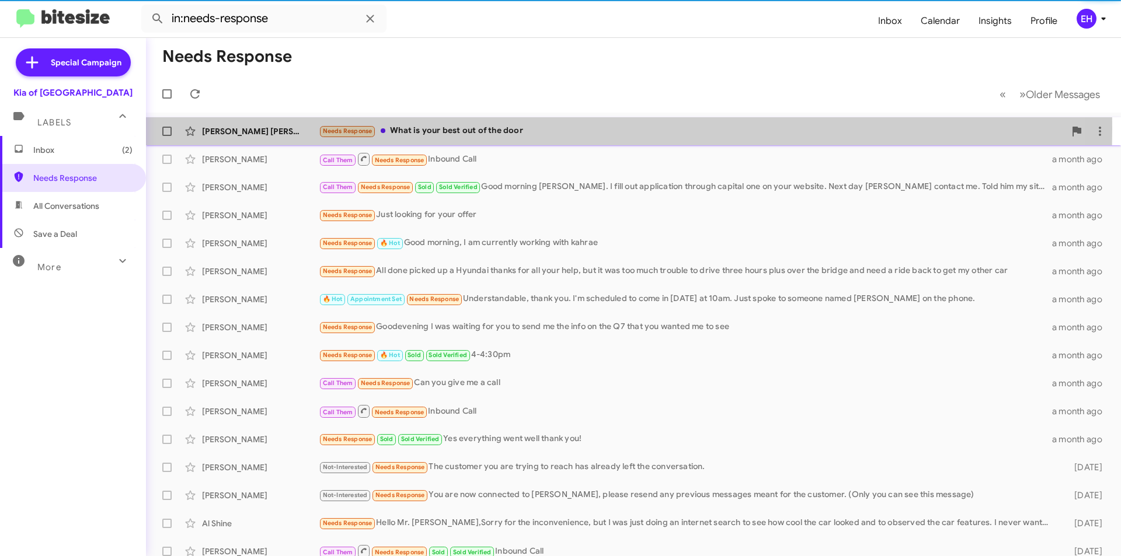
click at [501, 135] on div "Needs Response What is your best out of the door" at bounding box center [692, 130] width 746 height 13
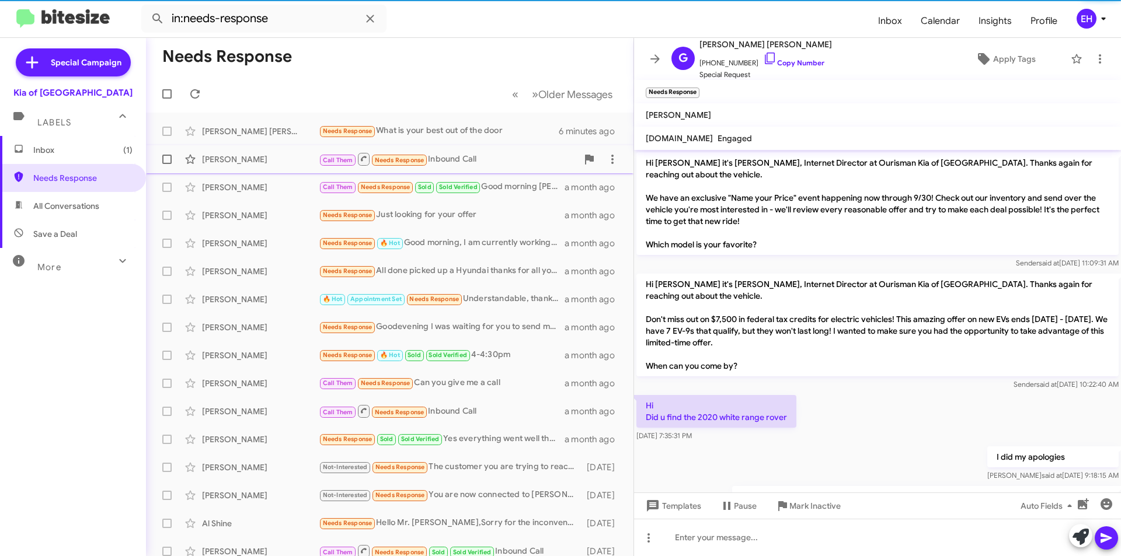
scroll to position [301, 0]
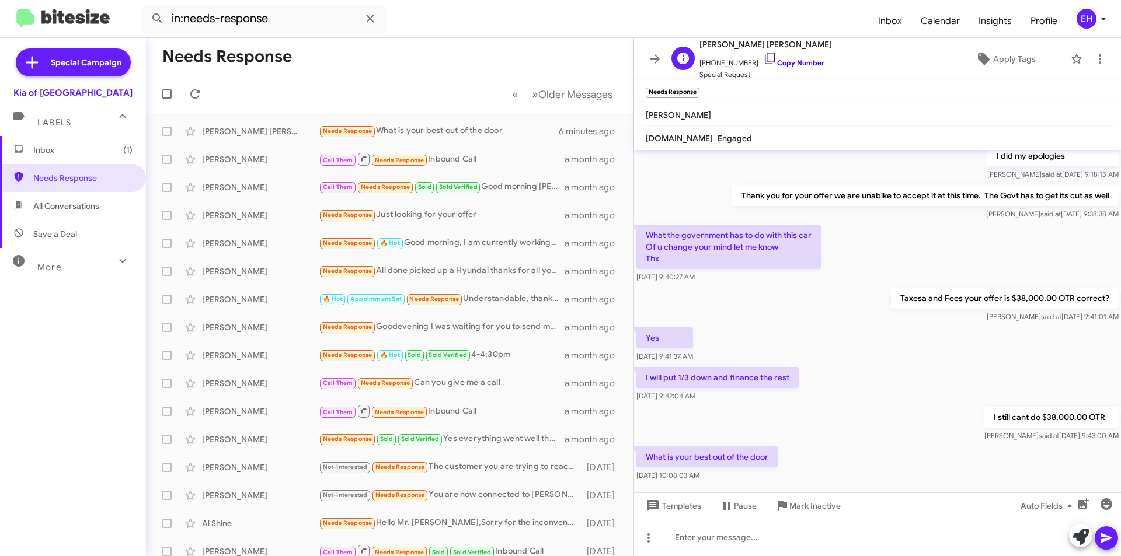
click at [789, 62] on link "Copy Number" at bounding box center [793, 62] width 61 height 9
click at [830, 544] on div at bounding box center [877, 537] width 487 height 37
click at [1102, 537] on icon at bounding box center [1105, 539] width 11 height 10
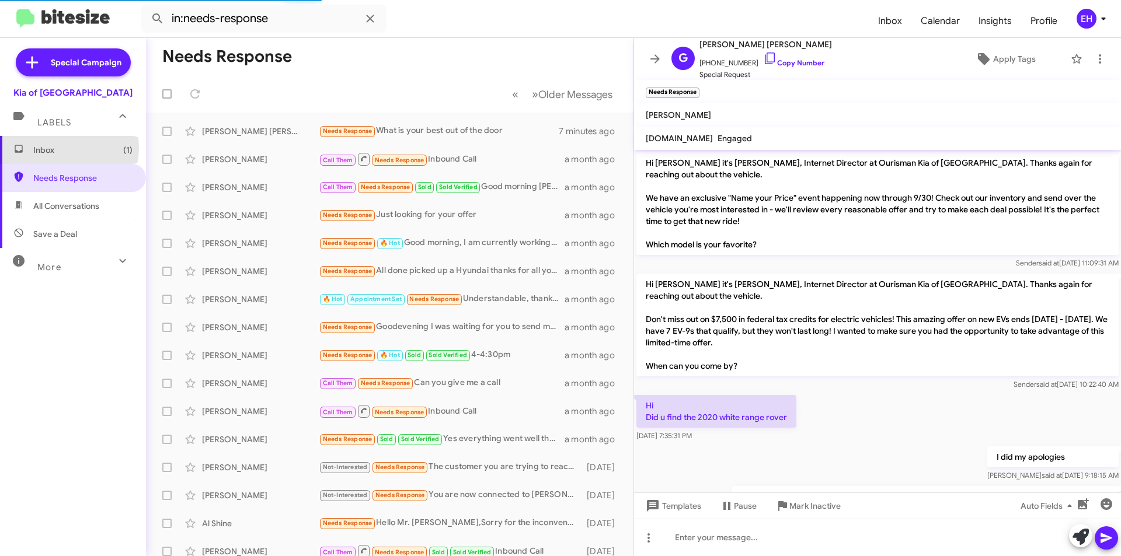
click at [64, 148] on span "Inbox (1)" at bounding box center [82, 150] width 99 height 12
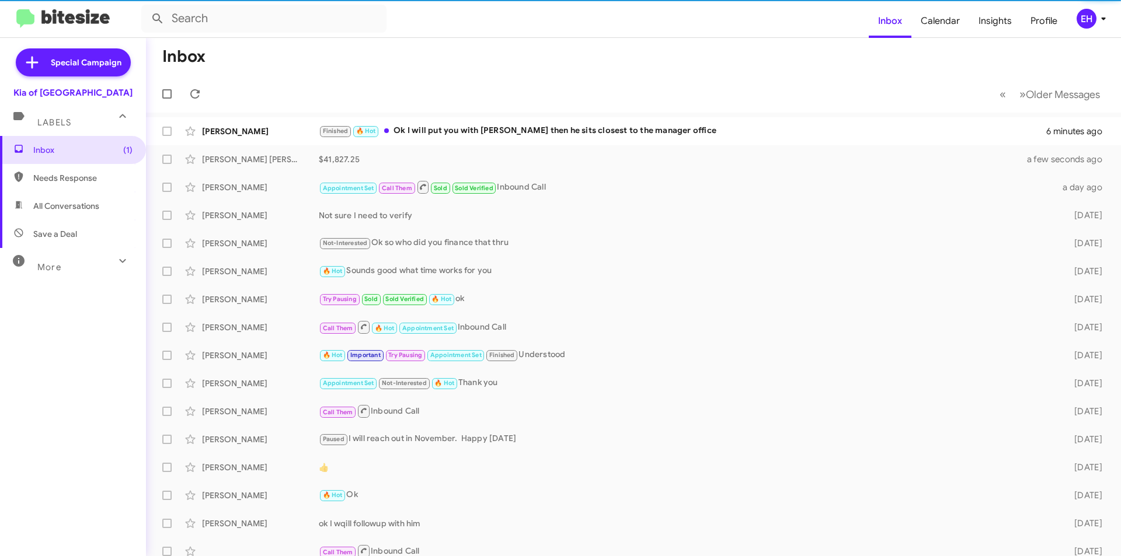
click at [79, 182] on span "Needs Response" at bounding box center [82, 178] width 99 height 12
type input "in:needs-response"
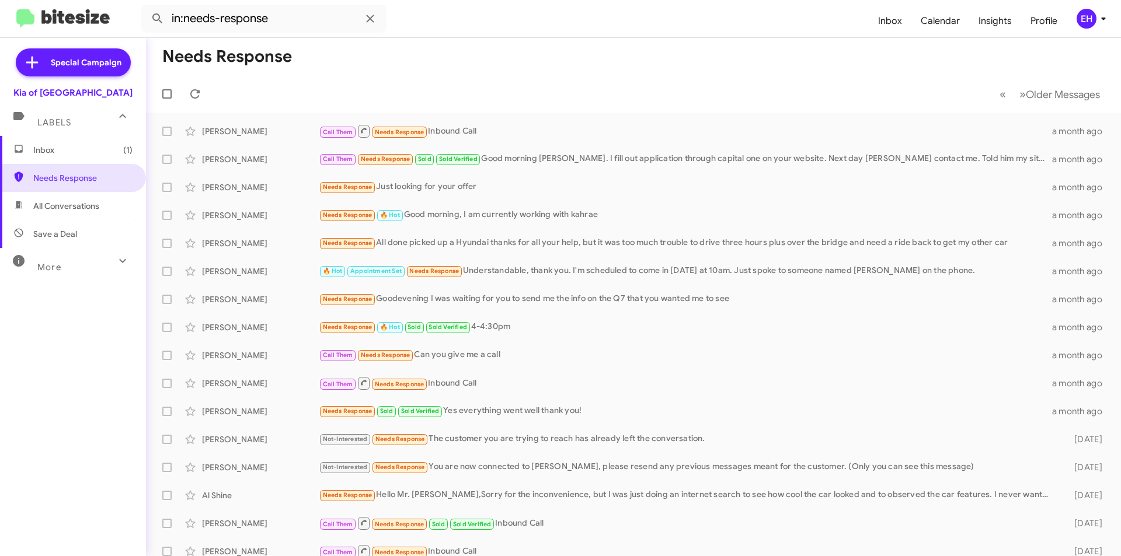
click at [90, 156] on span "Inbox (1)" at bounding box center [73, 150] width 146 height 28
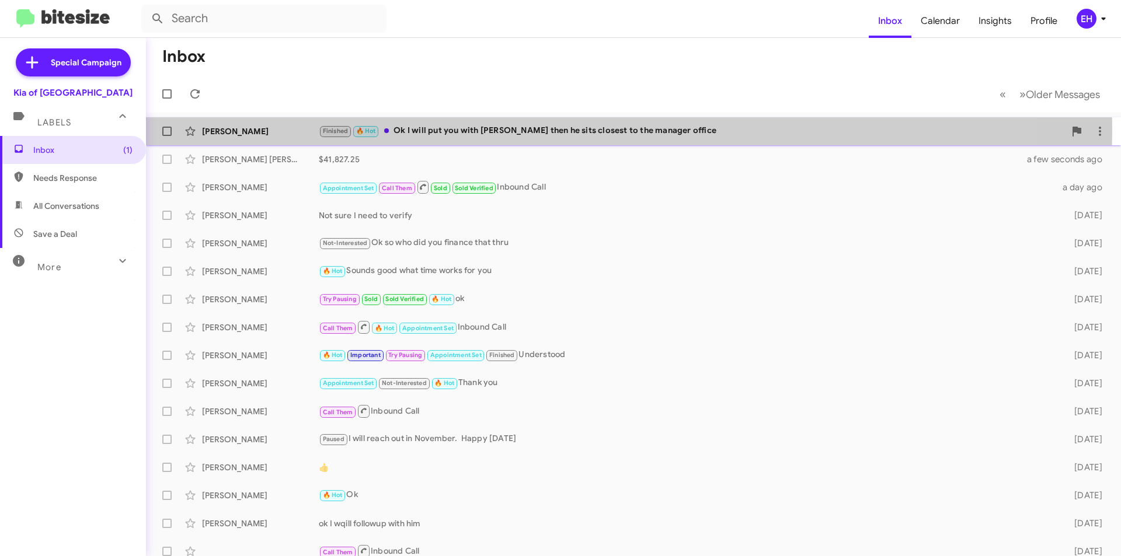
click at [555, 131] on div "Finished 🔥 Hot Ok I will put you with [PERSON_NAME] then he sits closest to the…" at bounding box center [692, 130] width 746 height 13
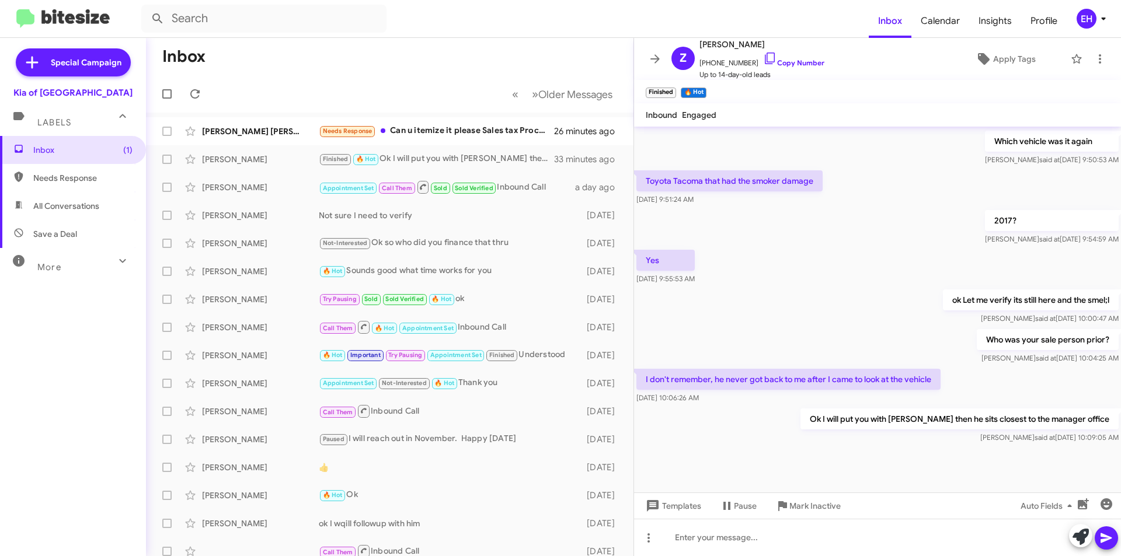
scroll to position [328, 0]
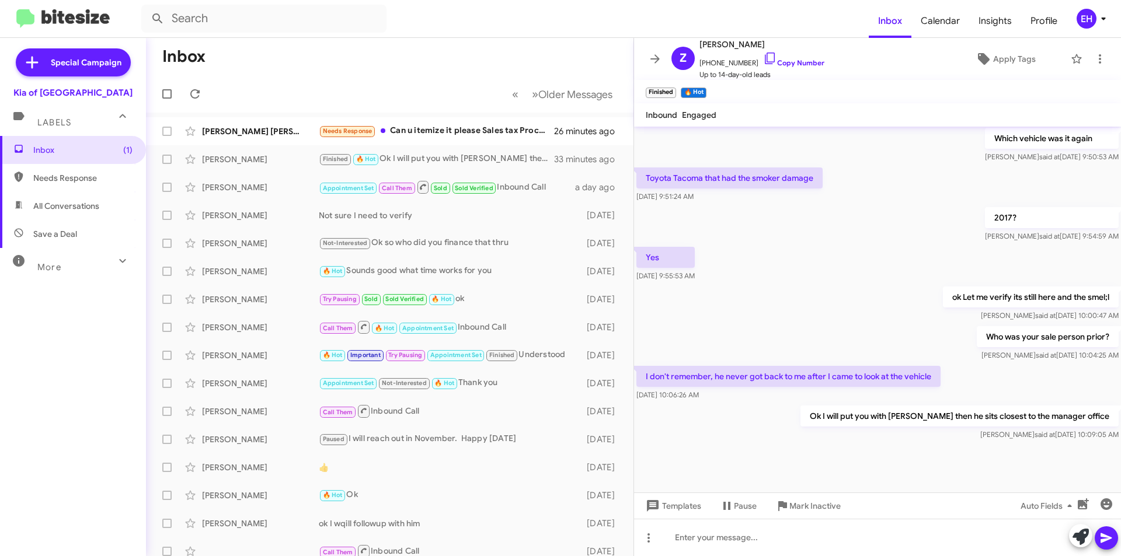
click at [865, 516] on div "Templates Pause Mark Inactive Auto Fields" at bounding box center [877, 506] width 487 height 26
click at [867, 548] on div at bounding box center [877, 537] width 487 height 37
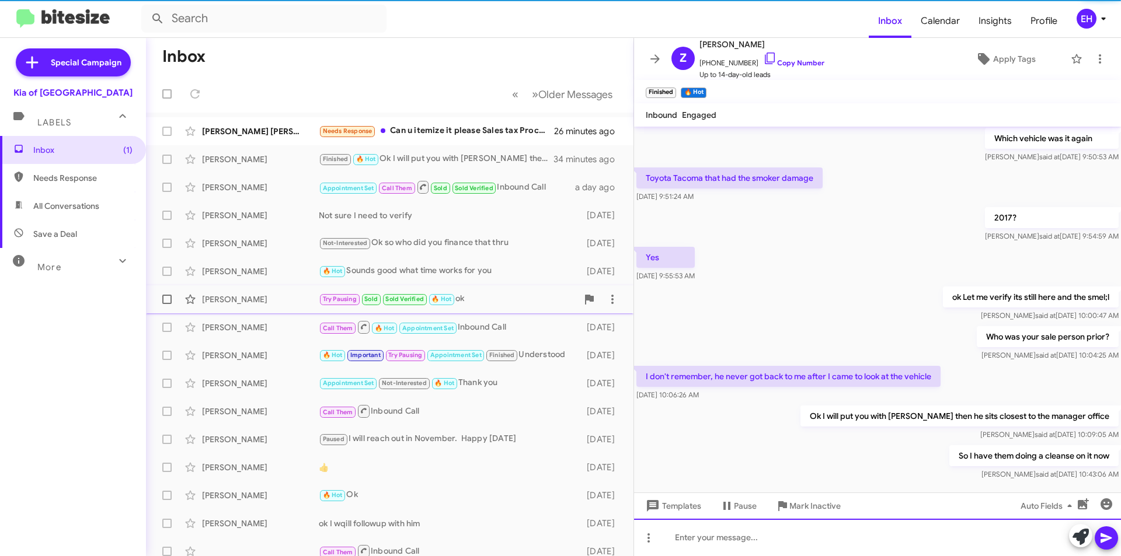
scroll to position [0, 0]
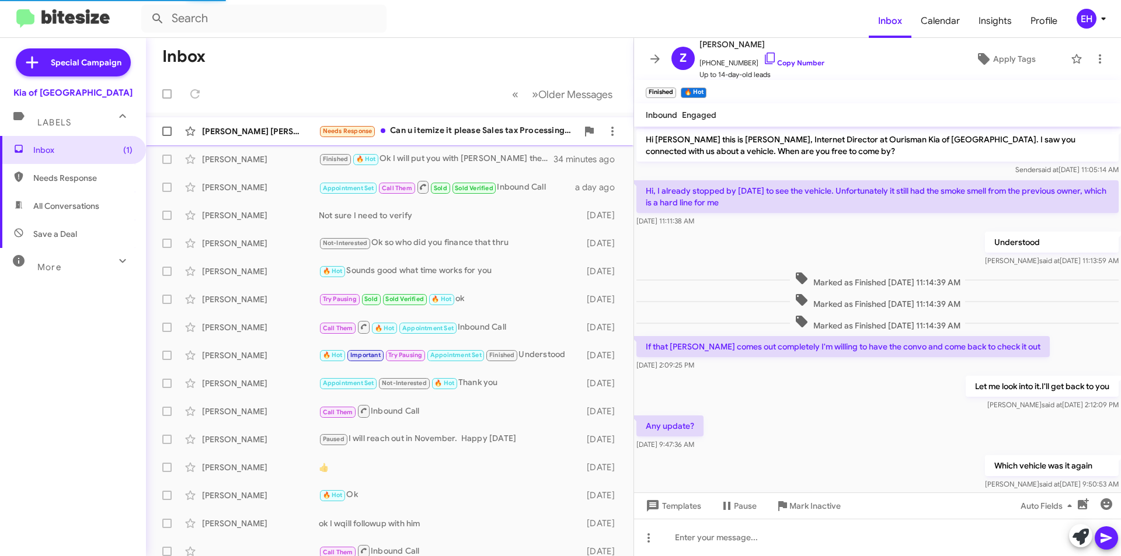
click at [465, 137] on div "Needs Response Can u itemize it please Sales tax Processing fees And title and …" at bounding box center [448, 130] width 259 height 13
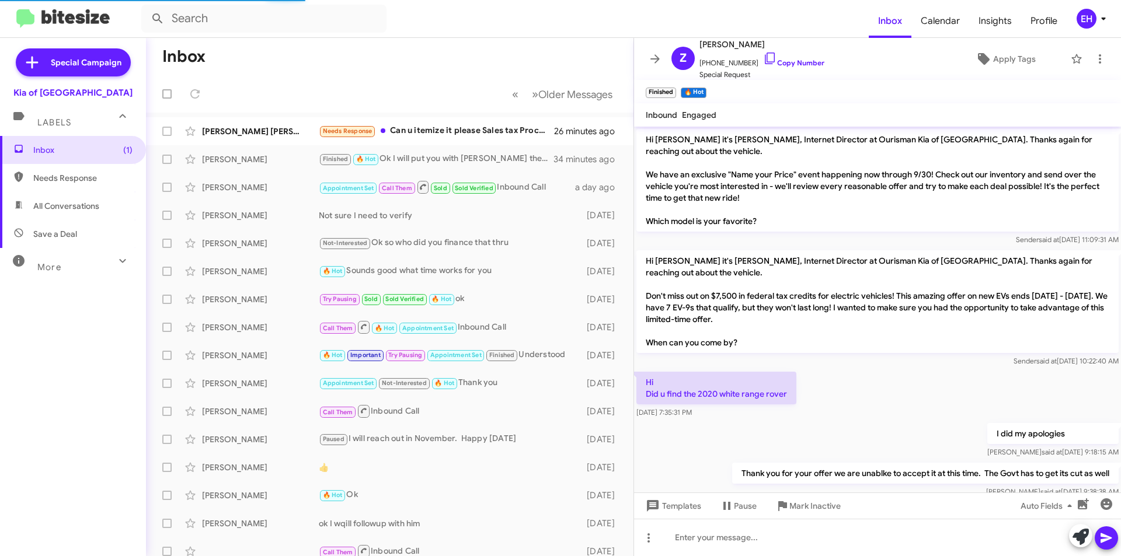
scroll to position [422, 0]
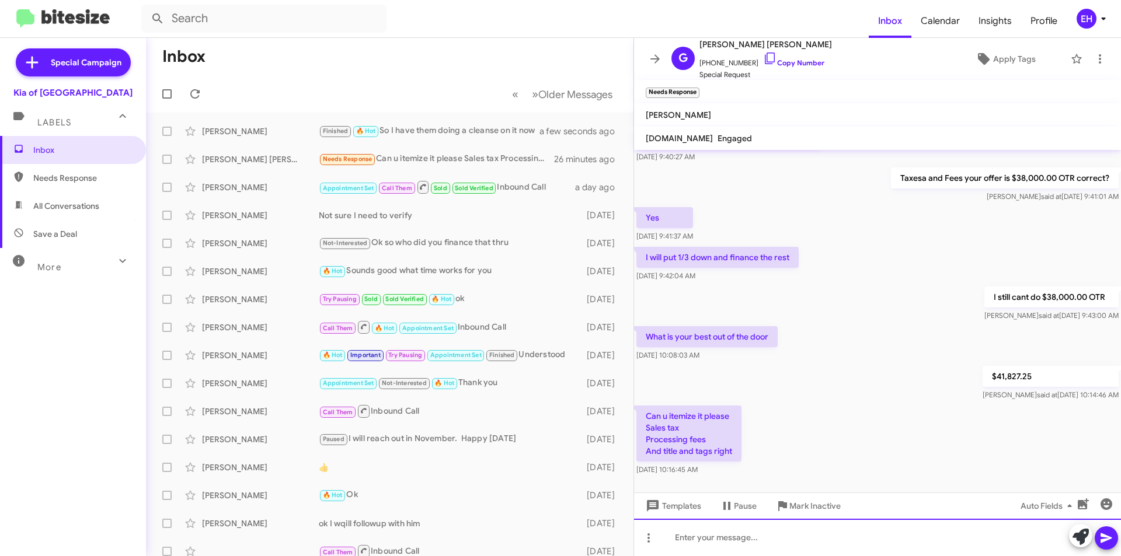
click at [787, 534] on div at bounding box center [877, 537] width 487 height 37
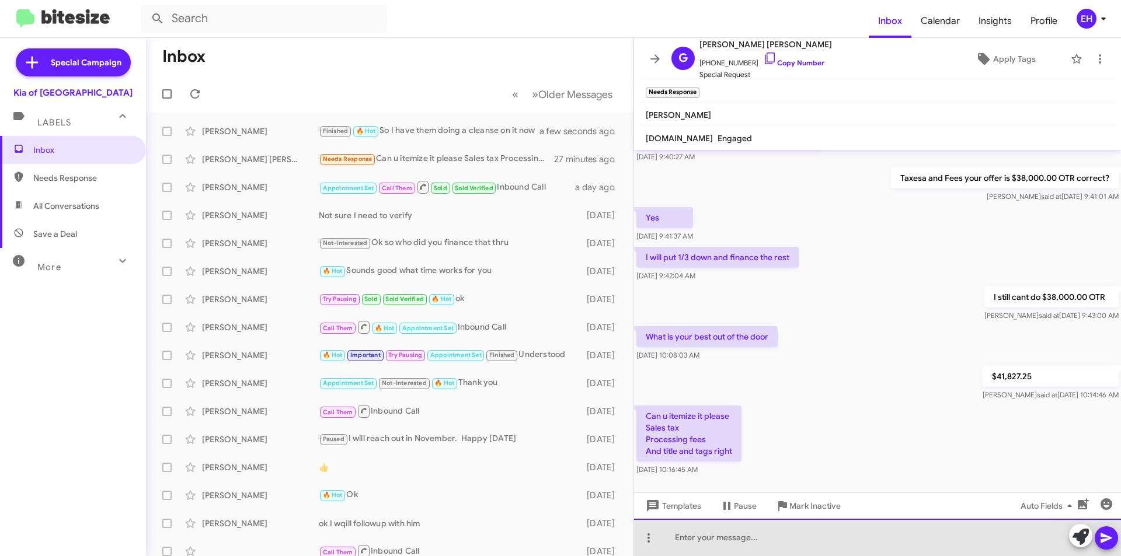
click at [717, 550] on div at bounding box center [877, 537] width 487 height 37
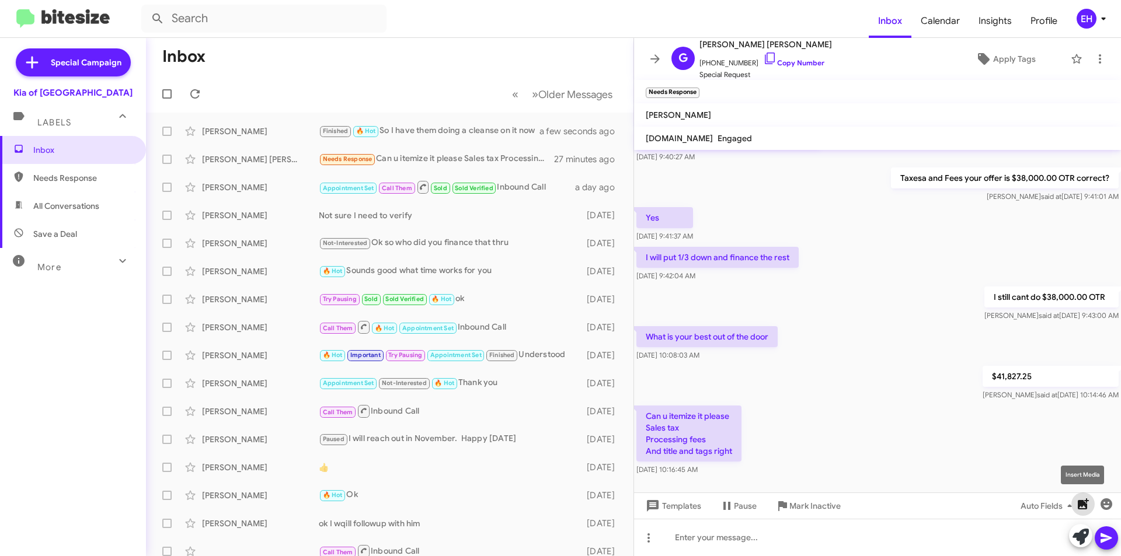
click at [1087, 506] on icon "button" at bounding box center [1083, 504] width 11 height 11
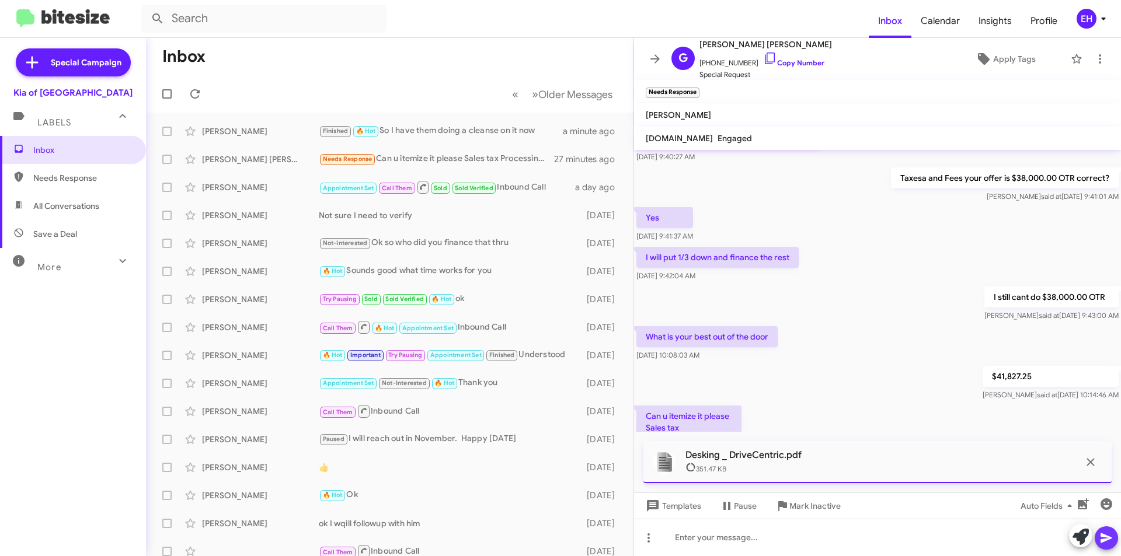
click at [1105, 539] on icon at bounding box center [1105, 539] width 11 height 10
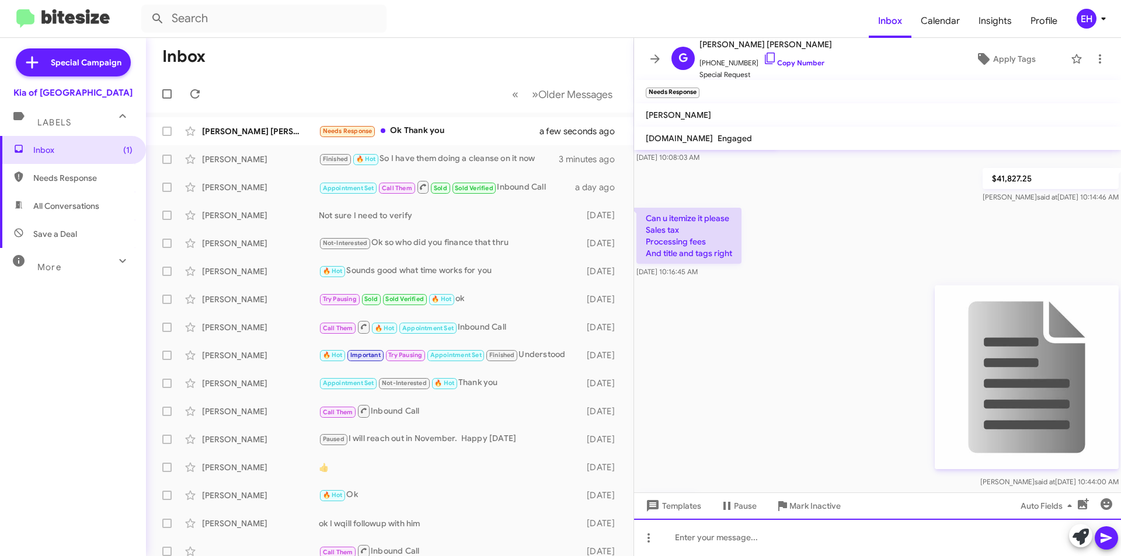
scroll to position [712, 0]
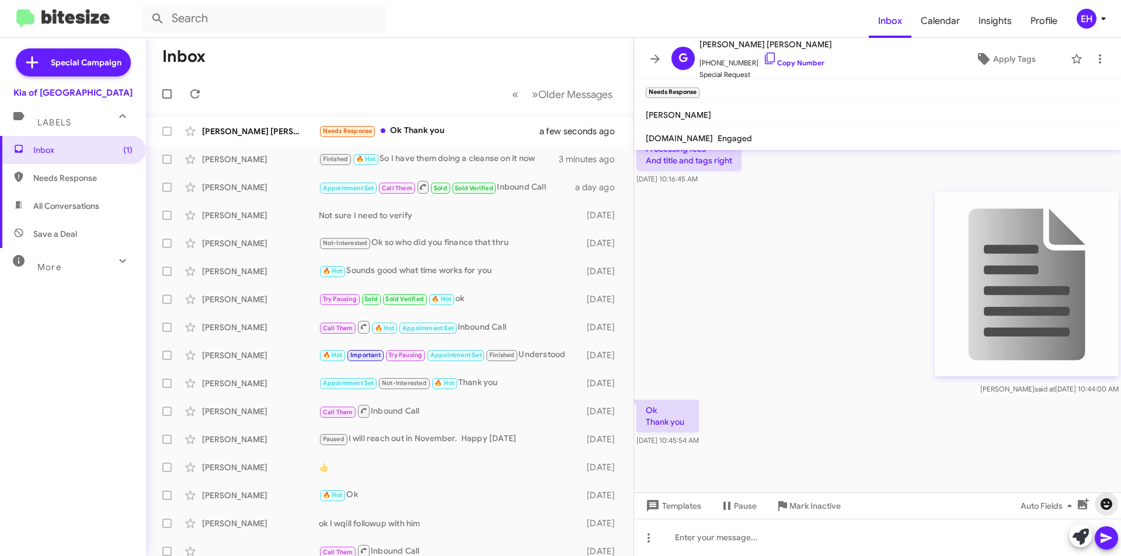
click at [1110, 511] on button "button" at bounding box center [1106, 504] width 23 height 23
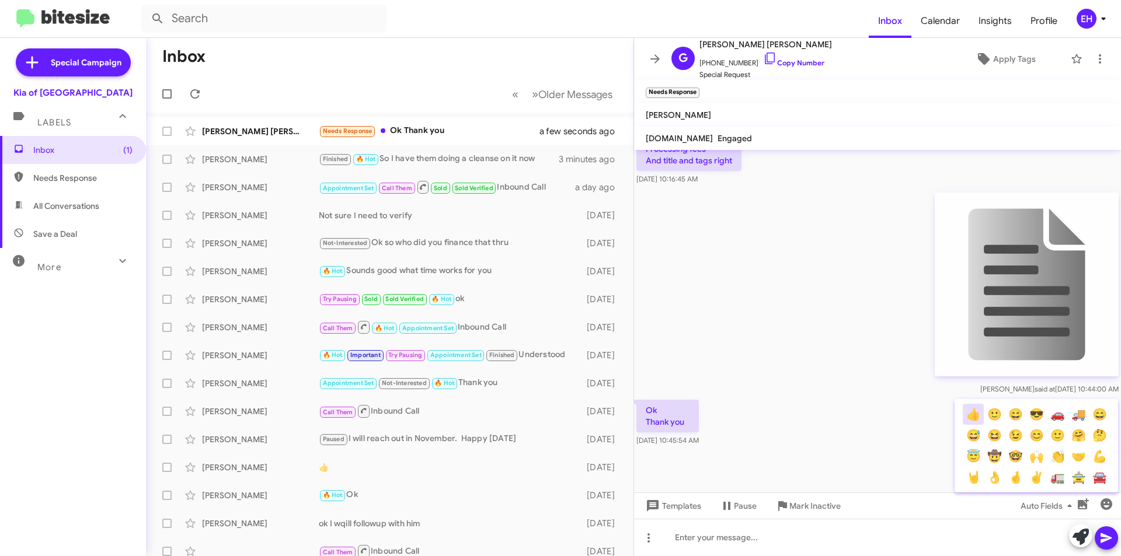
click at [976, 415] on button "👍" at bounding box center [973, 414] width 21 height 21
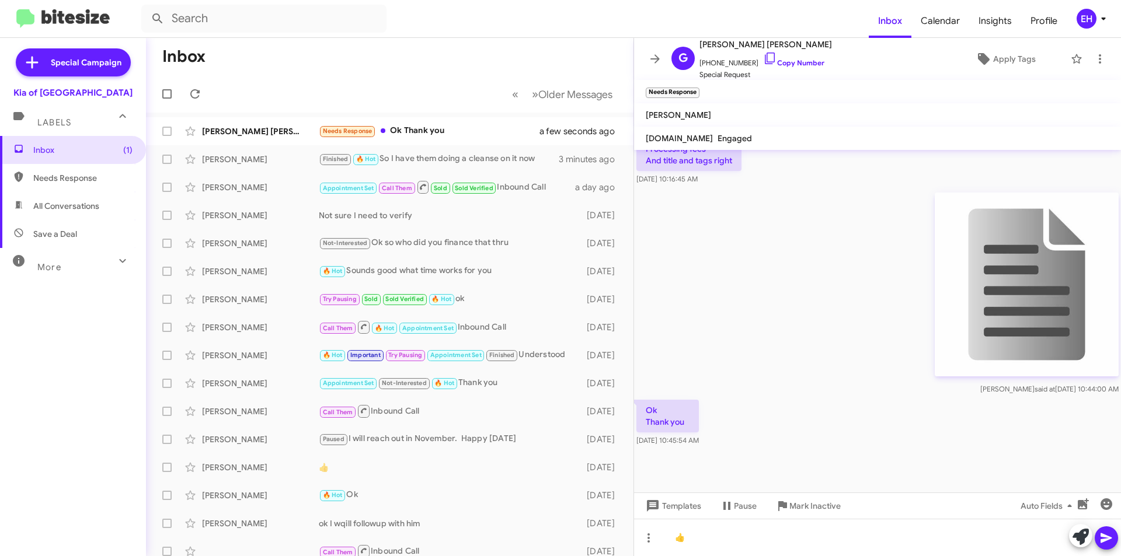
click at [1110, 545] on span at bounding box center [1106, 538] width 14 height 23
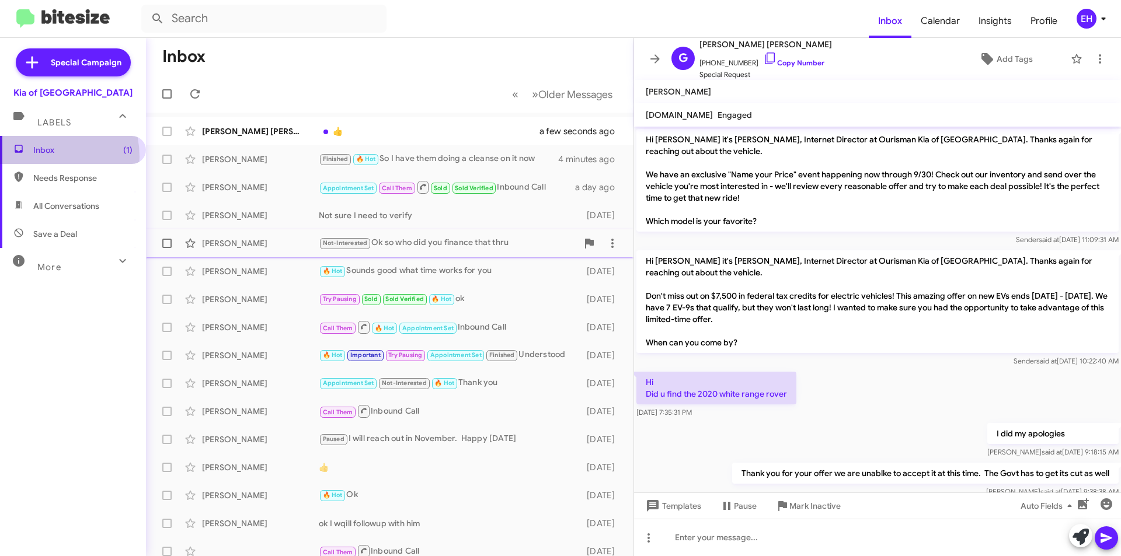
click at [39, 157] on span "Inbox (1)" at bounding box center [73, 150] width 146 height 28
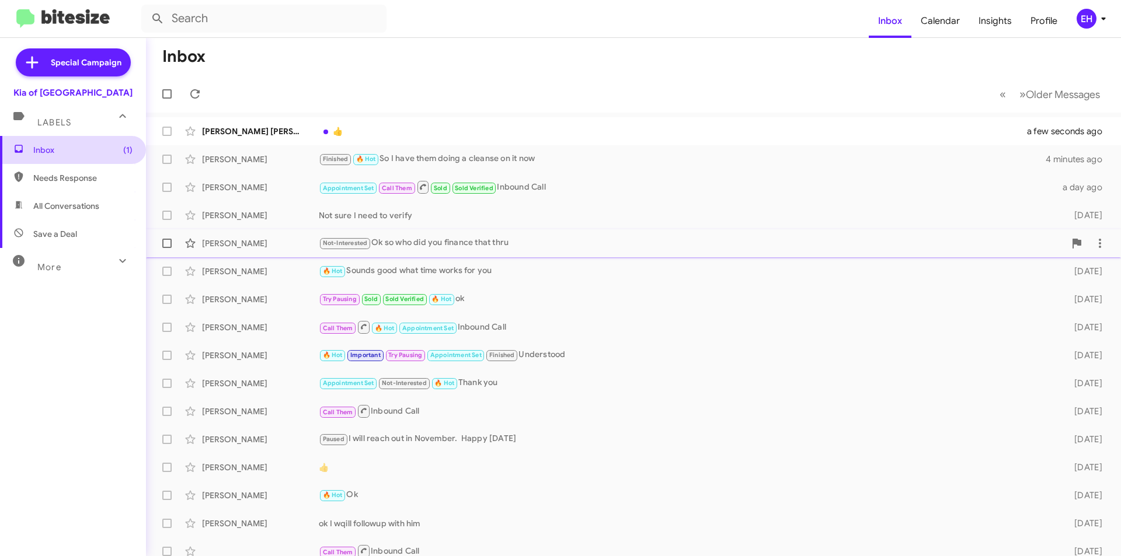
click at [75, 159] on span "Inbox (1)" at bounding box center [73, 150] width 146 height 28
click at [60, 155] on span "Inbox (1)" at bounding box center [82, 150] width 99 height 12
click at [59, 172] on span "Needs Response" at bounding box center [82, 178] width 99 height 12
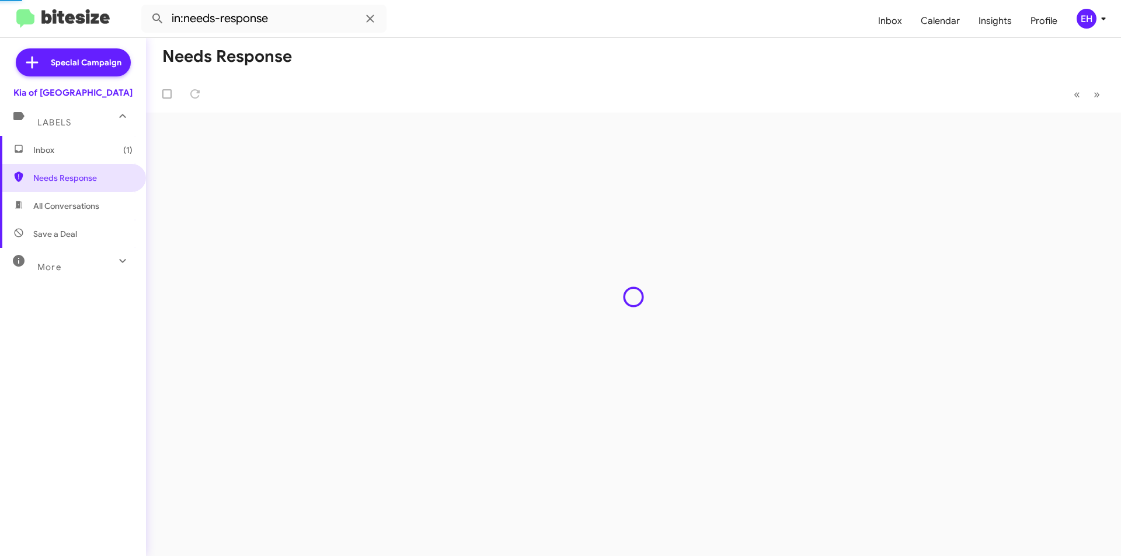
click at [59, 213] on span "All Conversations" at bounding box center [73, 206] width 146 height 28
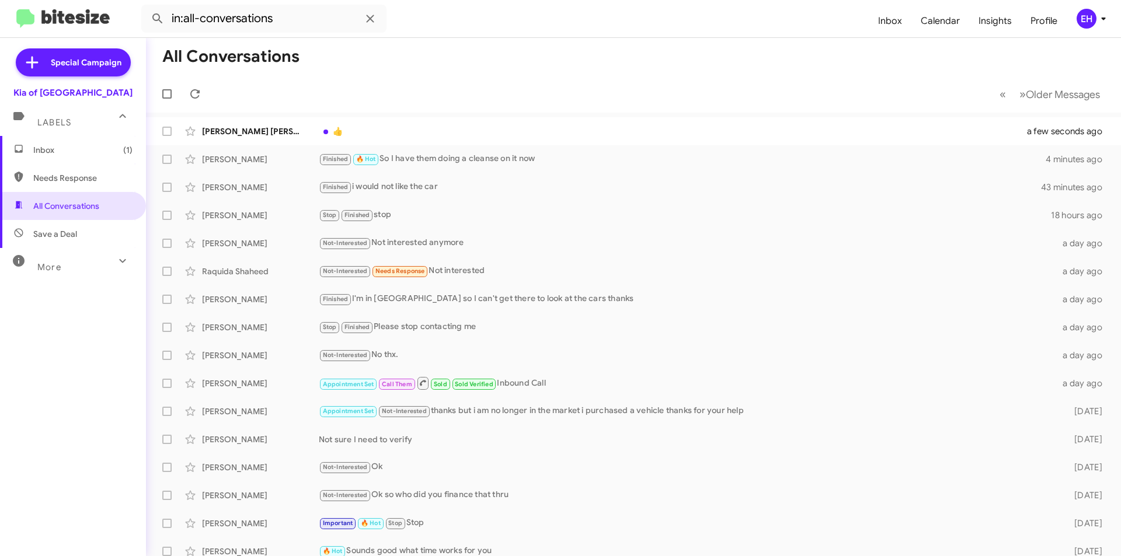
click at [64, 187] on span "Needs Response" at bounding box center [73, 178] width 146 height 28
type input "in:needs-response"
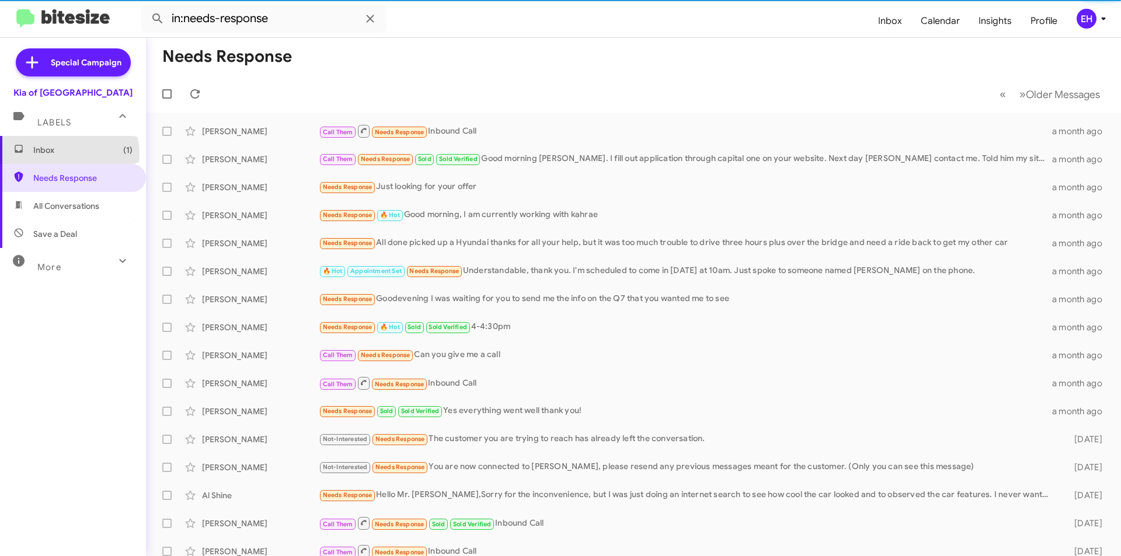
click at [67, 155] on span "Inbox (1)" at bounding box center [82, 150] width 99 height 12
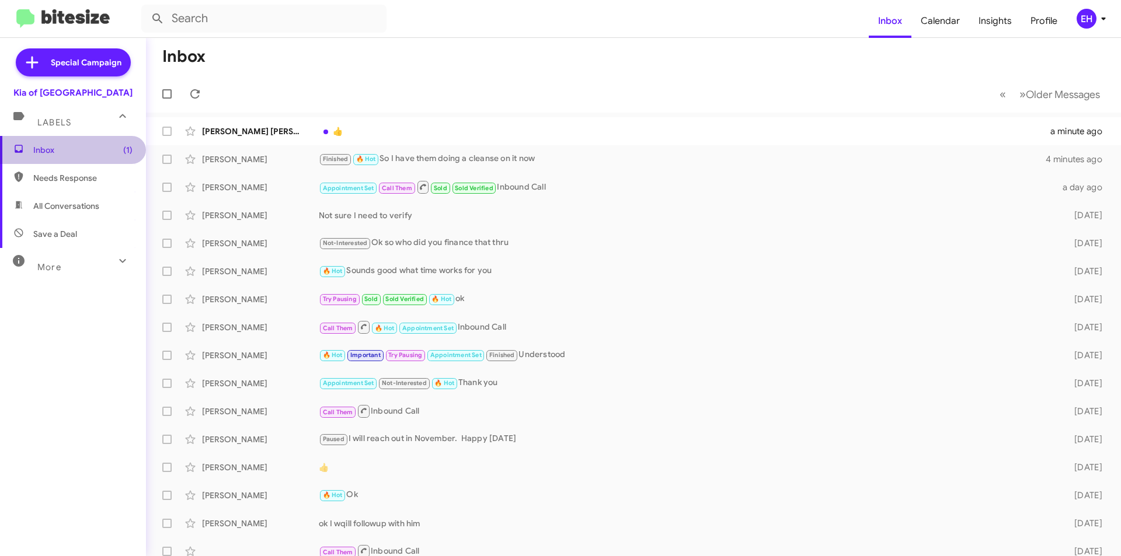
click at [114, 157] on span "Inbox (1)" at bounding box center [73, 150] width 146 height 28
click at [328, 139] on div "[PERSON_NAME] [PERSON_NAME] 👍 a minute ago" at bounding box center [633, 131] width 956 height 23
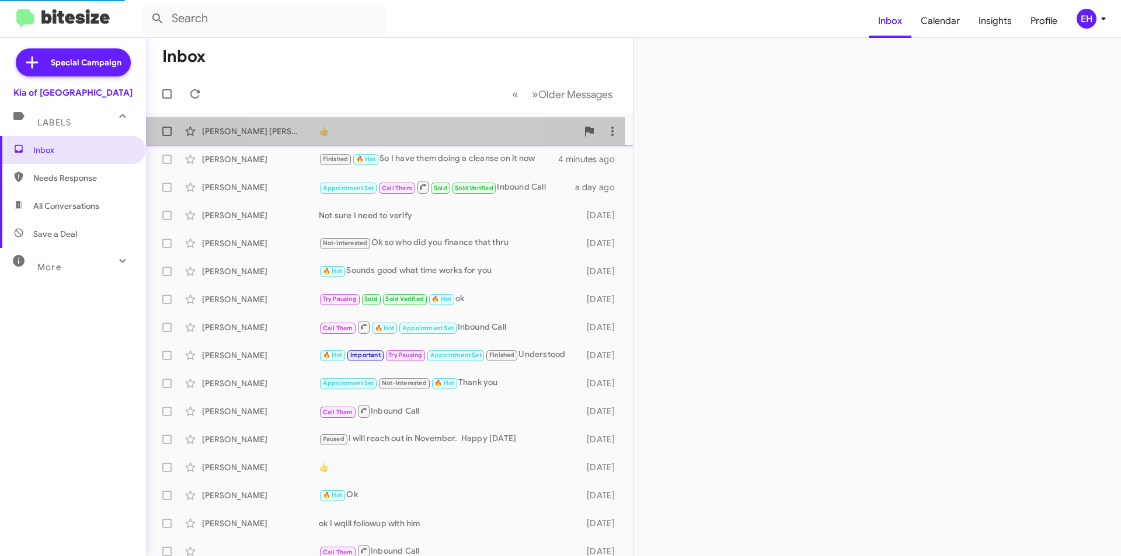
click at [363, 130] on div "👍" at bounding box center [448, 132] width 259 height 12
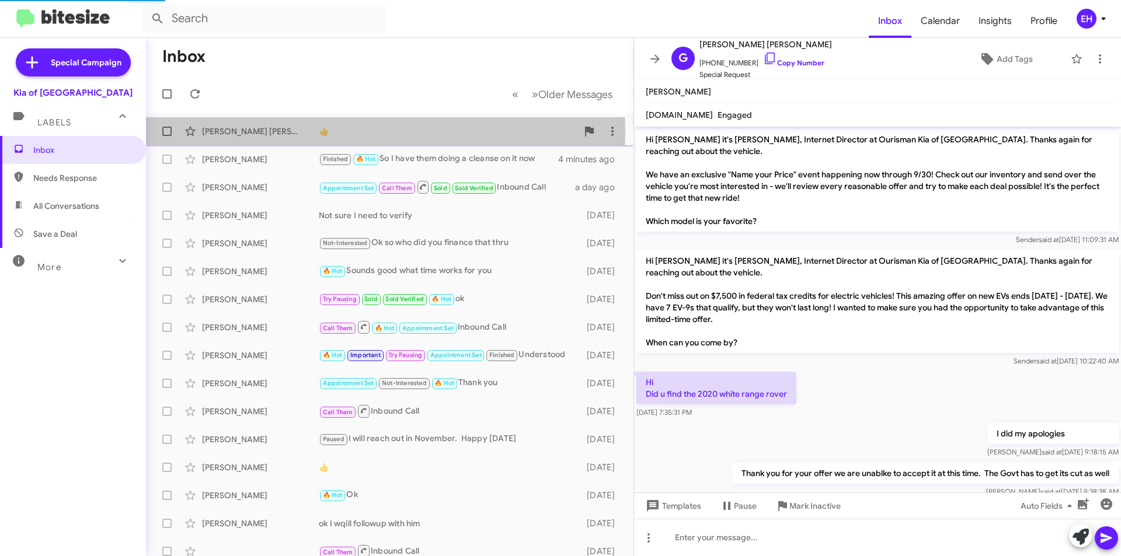
scroll to position [732, 0]
